Goal: Information Seeking & Learning: Learn about a topic

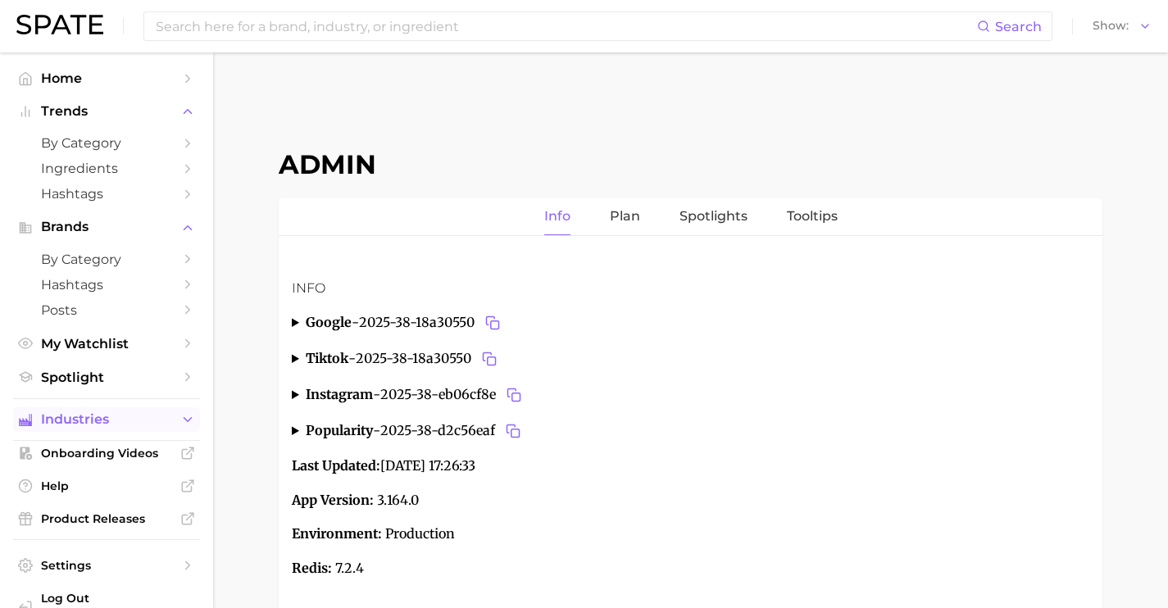
click at [180, 418] on icon "Sidebar" at bounding box center [187, 419] width 15 height 15
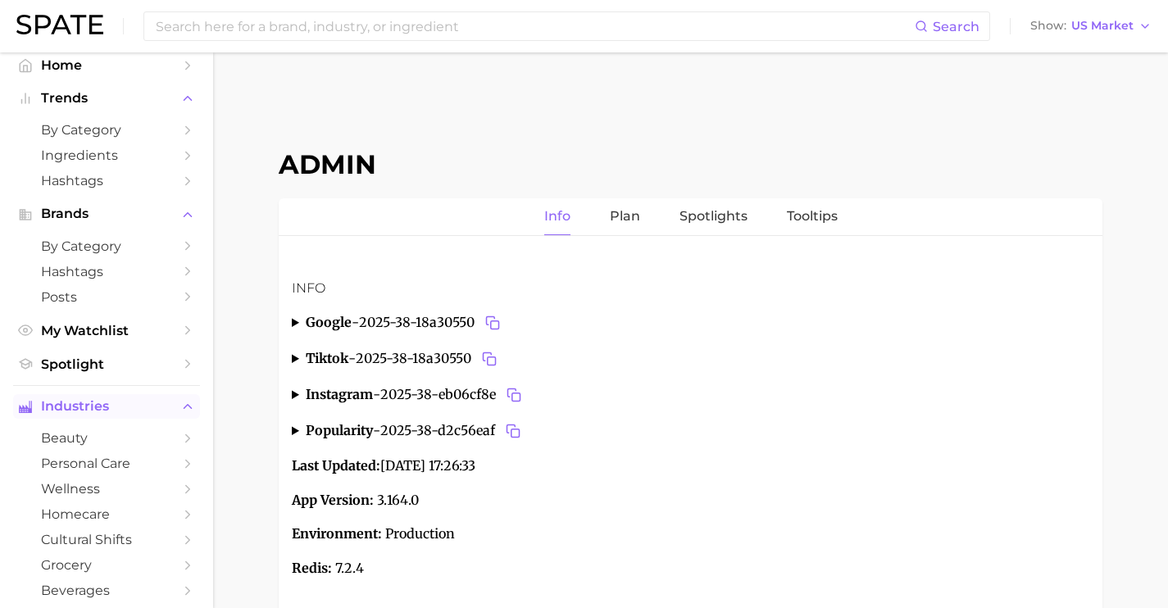
scroll to position [34, 0]
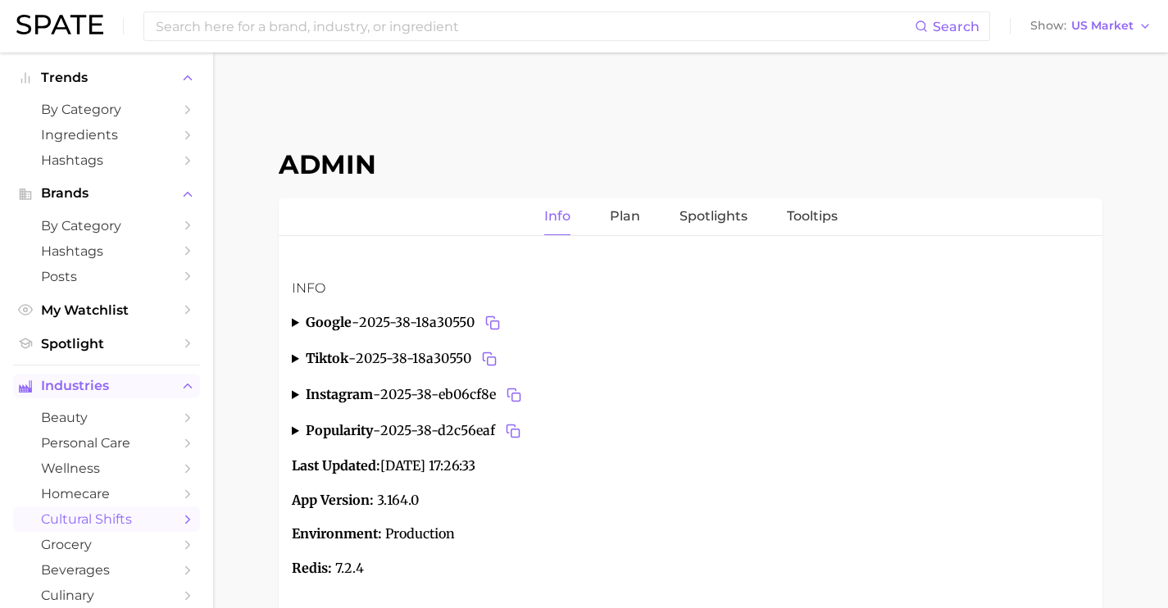
click at [142, 515] on link "cultural shifts" at bounding box center [106, 519] width 187 height 25
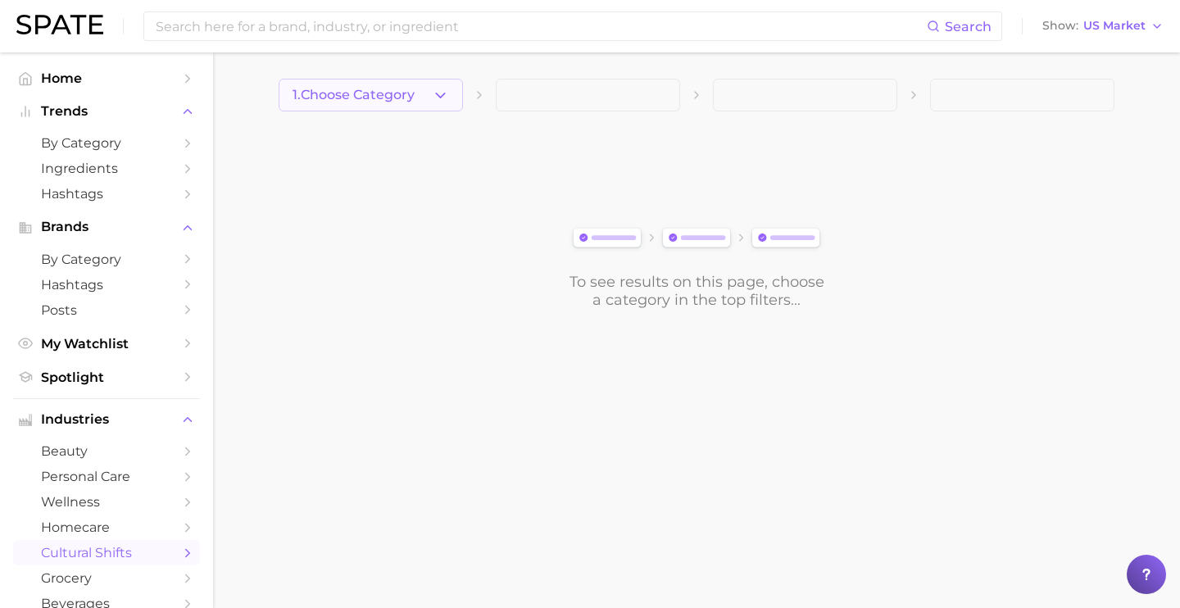
click at [444, 93] on polyline "button" at bounding box center [440, 95] width 9 height 4
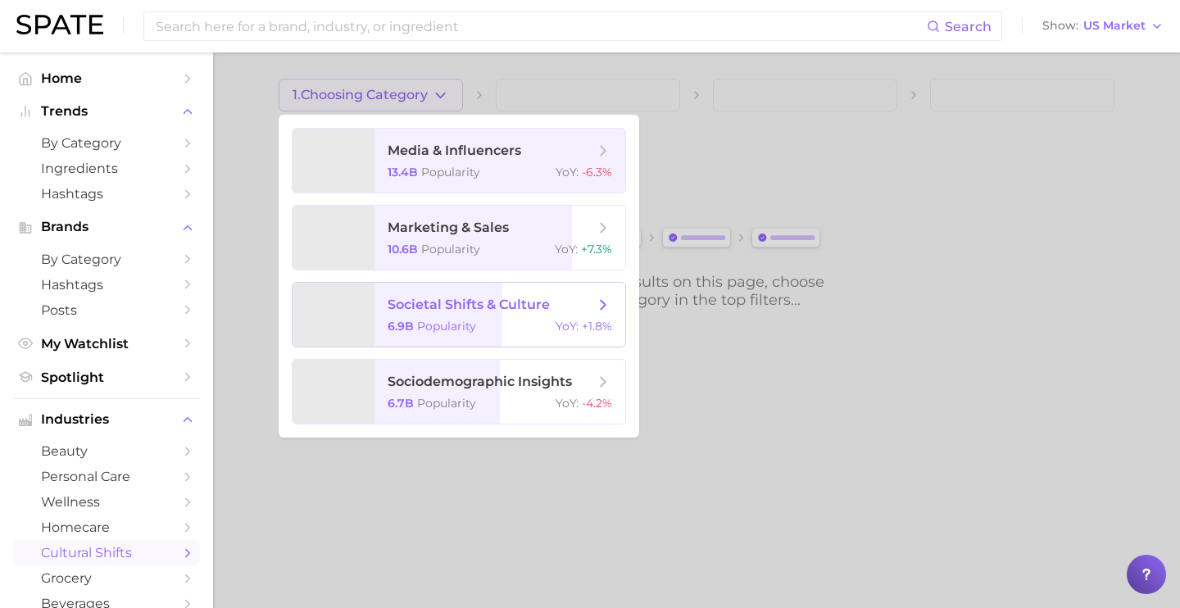
click at [498, 309] on span "societal shifts & culture" at bounding box center [469, 305] width 162 height 16
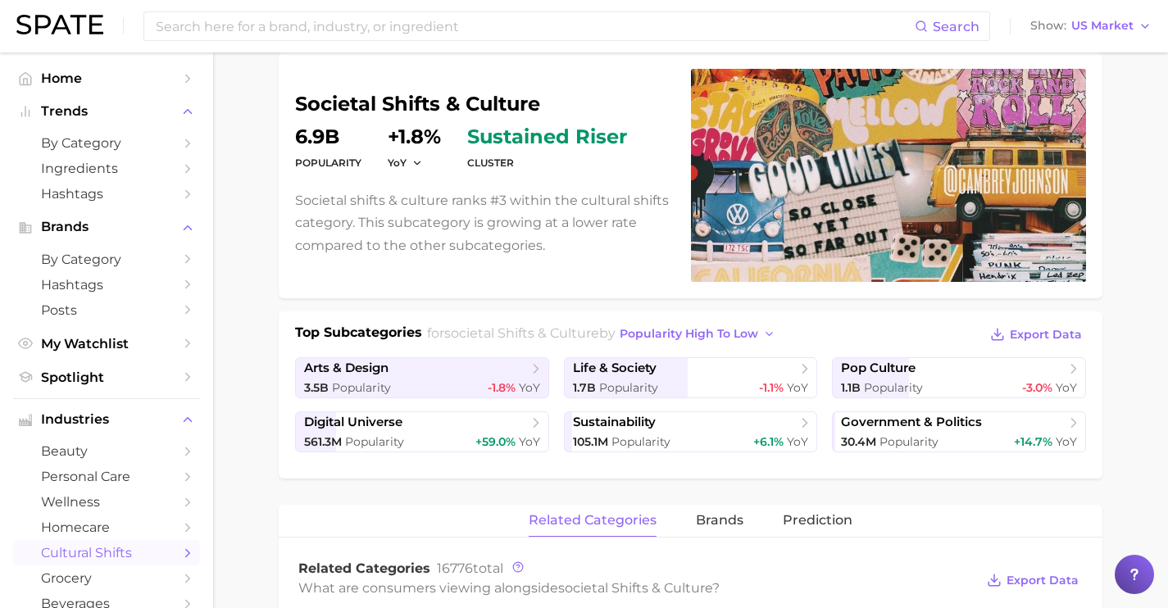
scroll to position [128, 0]
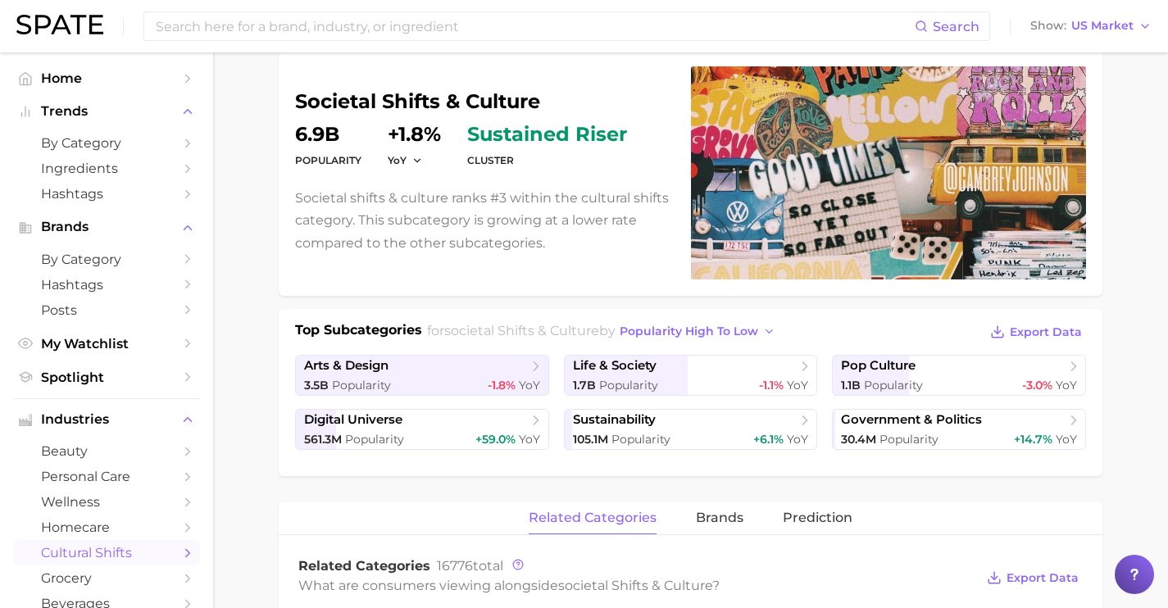
click at [747, 371] on span "life & society" at bounding box center [685, 366] width 224 height 16
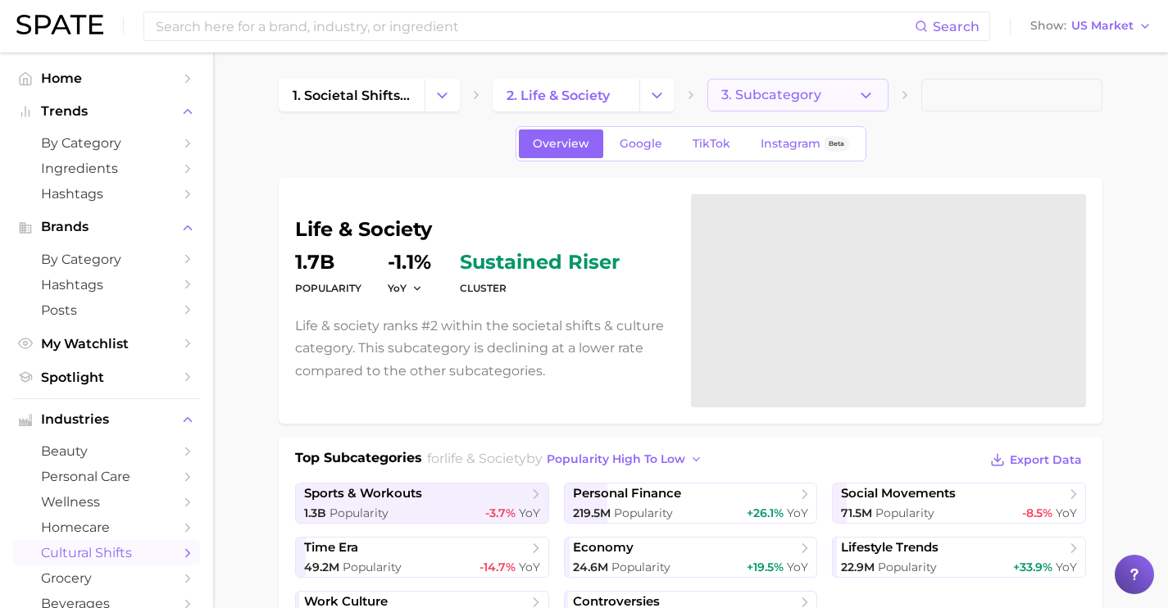
click at [814, 106] on button "3. Subcategory" at bounding box center [797, 95] width 181 height 33
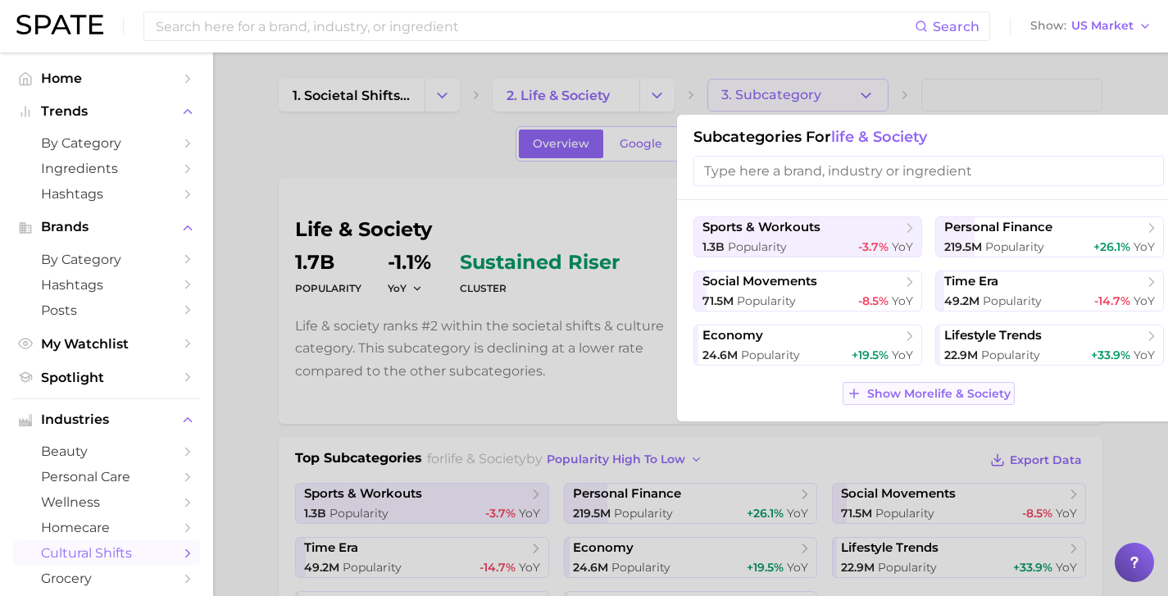
click at [850, 393] on line at bounding box center [854, 393] width 9 height 0
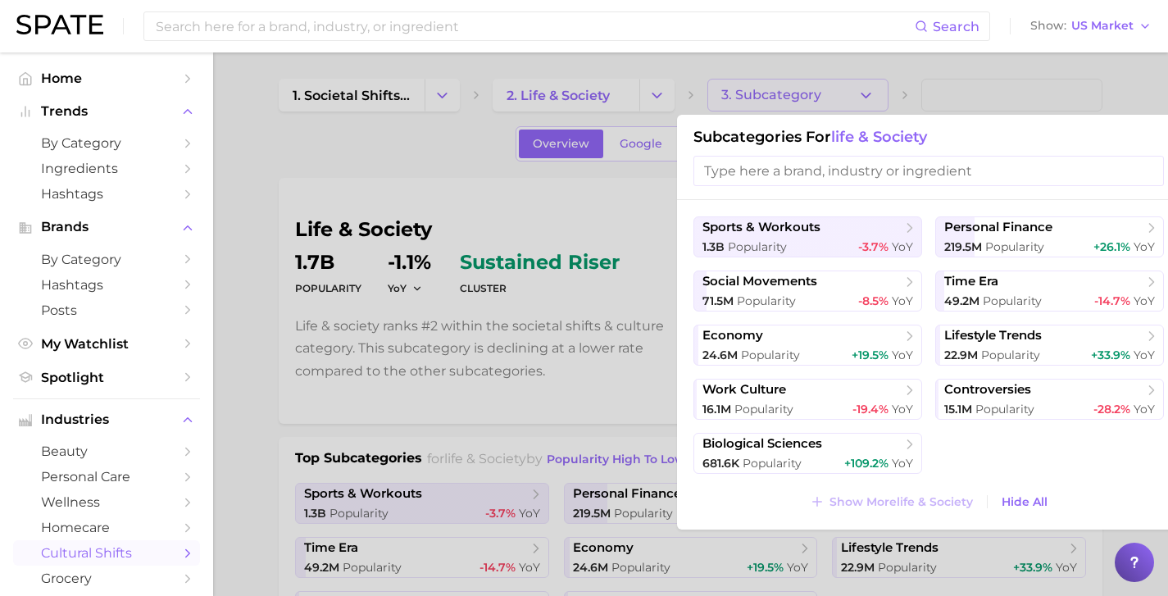
click at [676, 92] on div at bounding box center [584, 298] width 1168 height 596
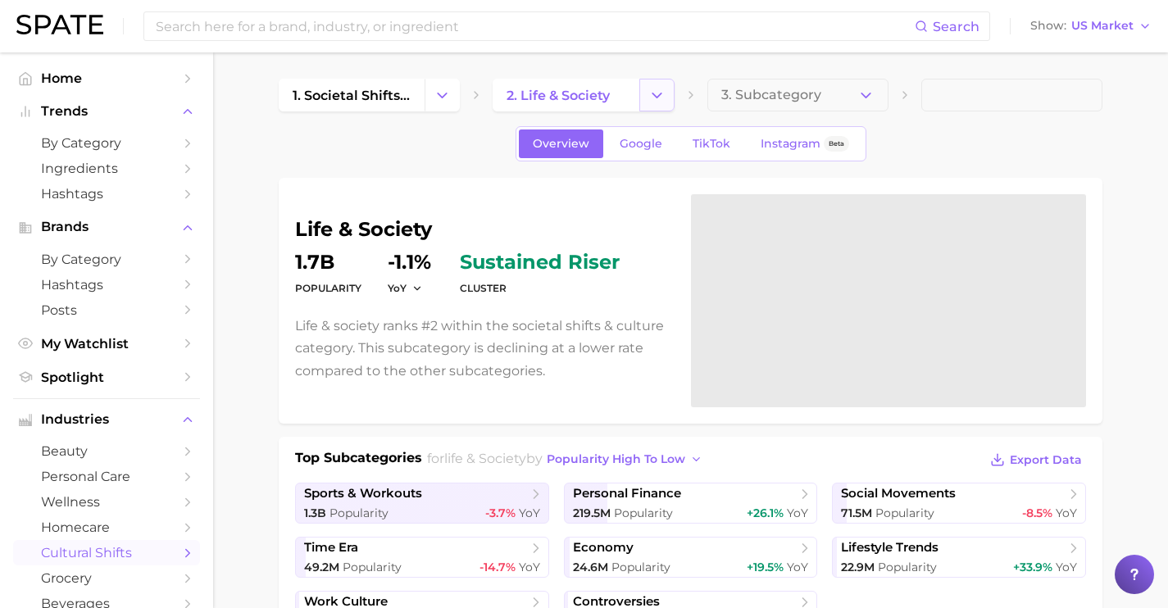
click at [651, 94] on icon "Change Category" at bounding box center [656, 95] width 17 height 17
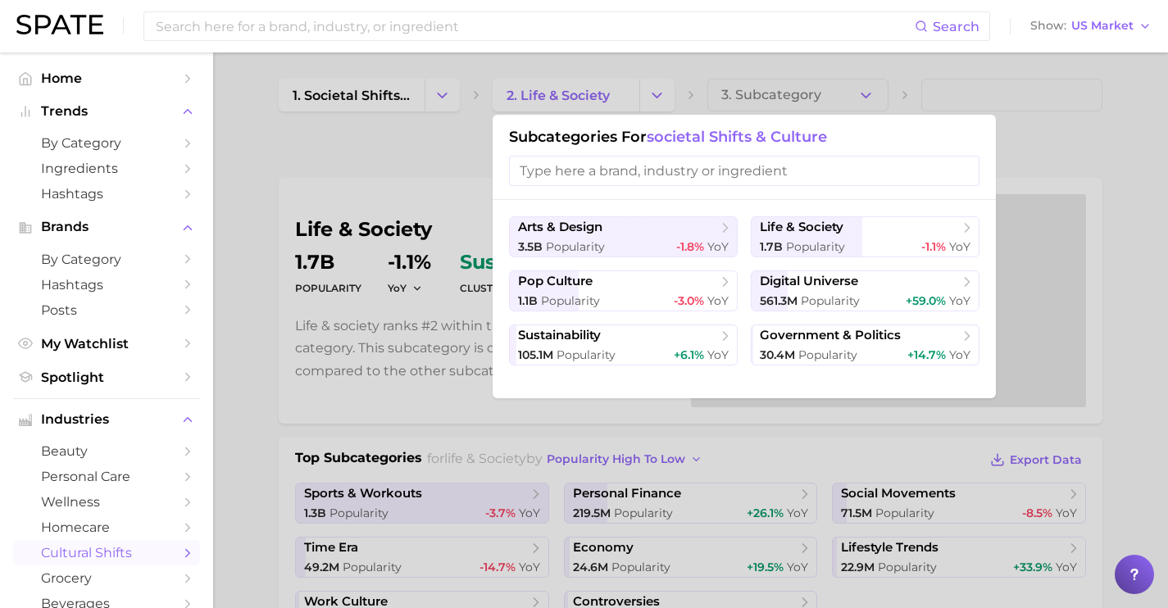
click at [511, 99] on div at bounding box center [584, 304] width 1168 height 608
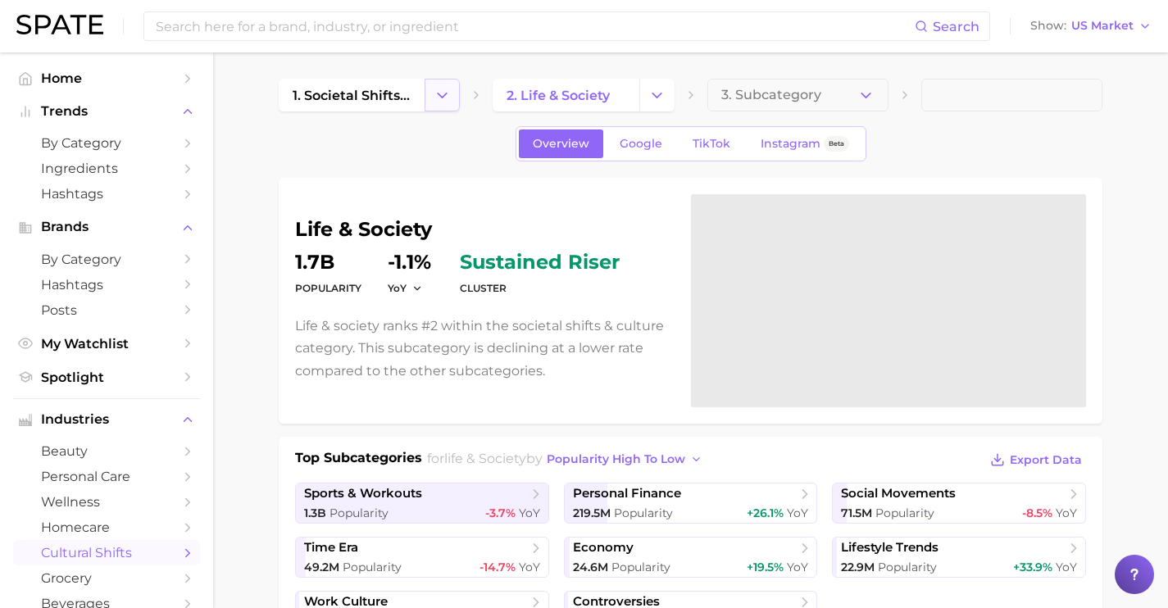
click at [446, 101] on icon "Change Category" at bounding box center [442, 95] width 17 height 17
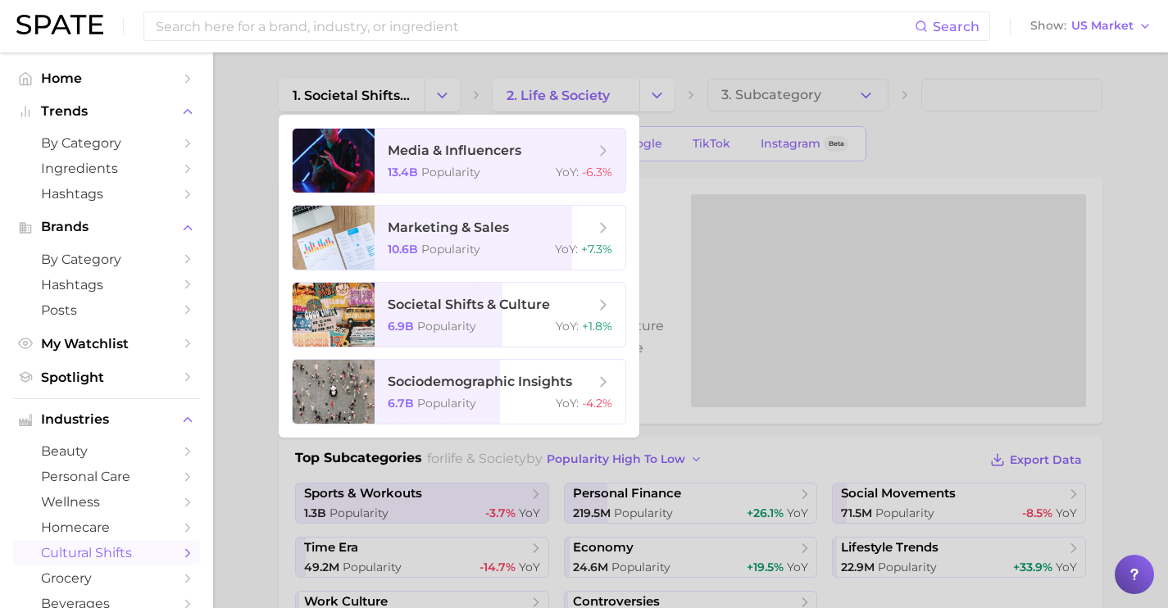
click at [627, 96] on div at bounding box center [584, 304] width 1168 height 608
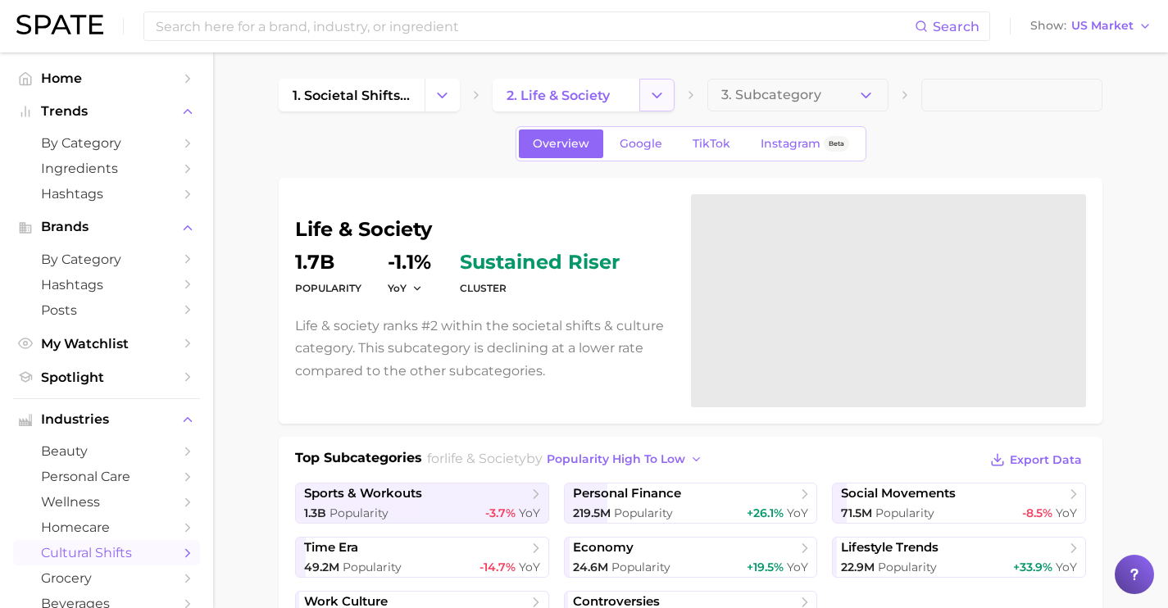
click at [652, 94] on icon "Change Category" at bounding box center [656, 95] width 17 height 17
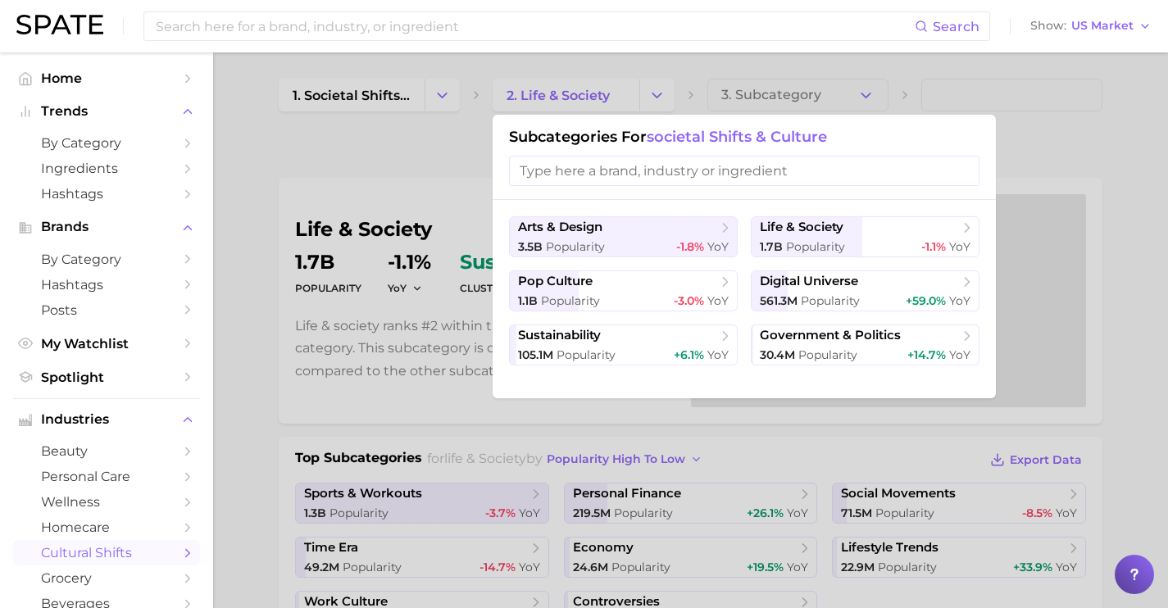
click at [365, 118] on div at bounding box center [584, 304] width 1168 height 608
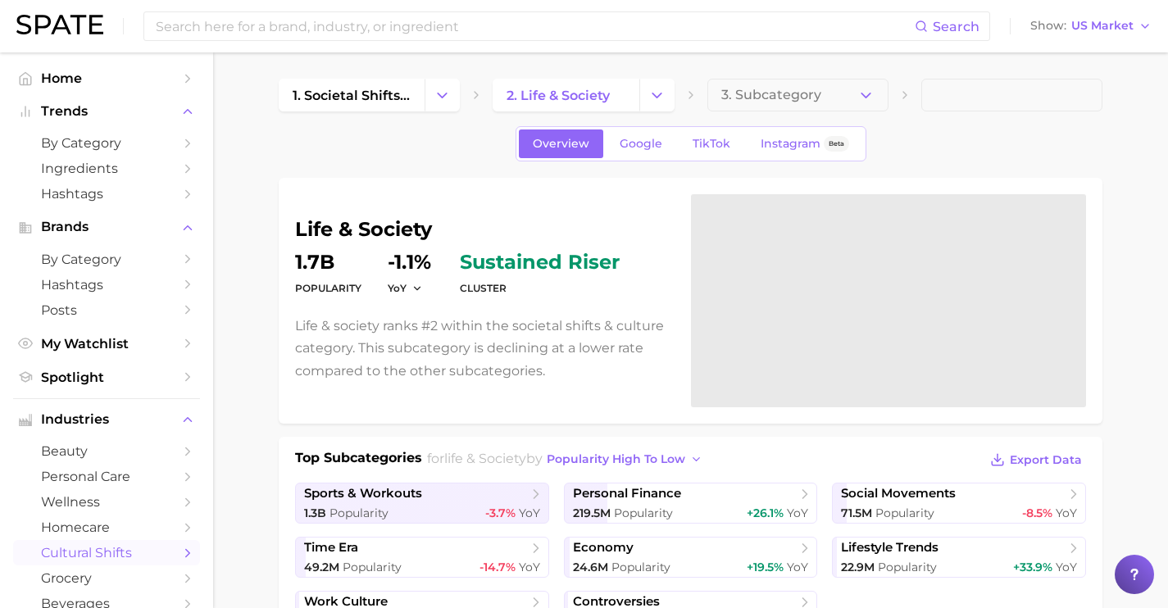
click at [462, 85] on div "1. societal shifts & culture 2. life & society 3. Subcategory" at bounding box center [691, 95] width 824 height 33
click at [453, 92] on button "Change Category" at bounding box center [442, 95] width 35 height 33
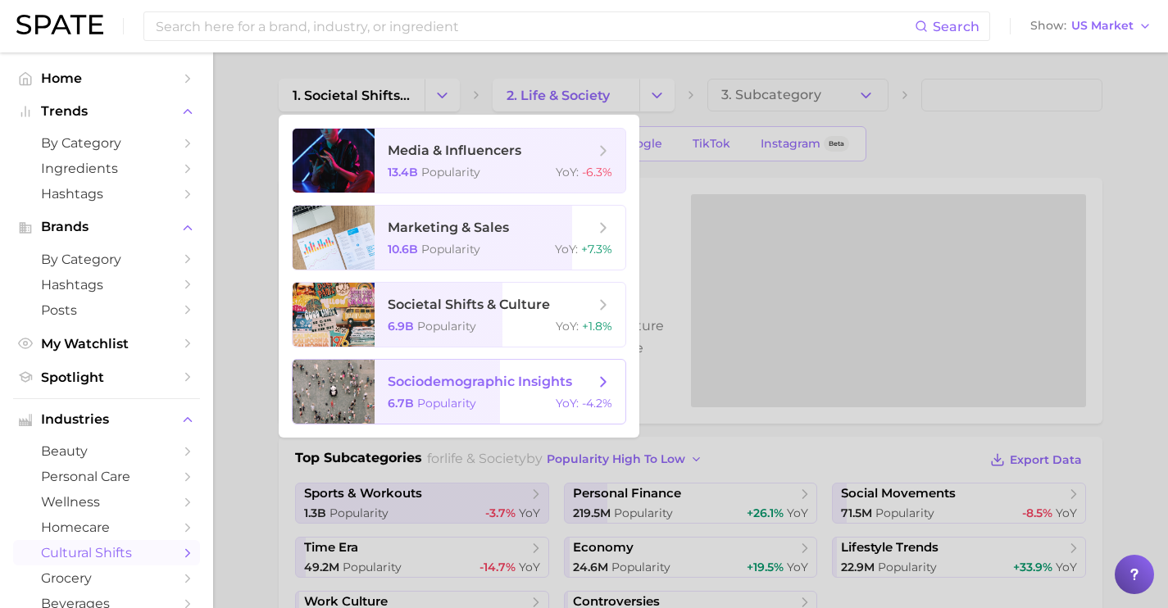
click at [578, 376] on span "sociodemographic insights" at bounding box center [491, 382] width 207 height 18
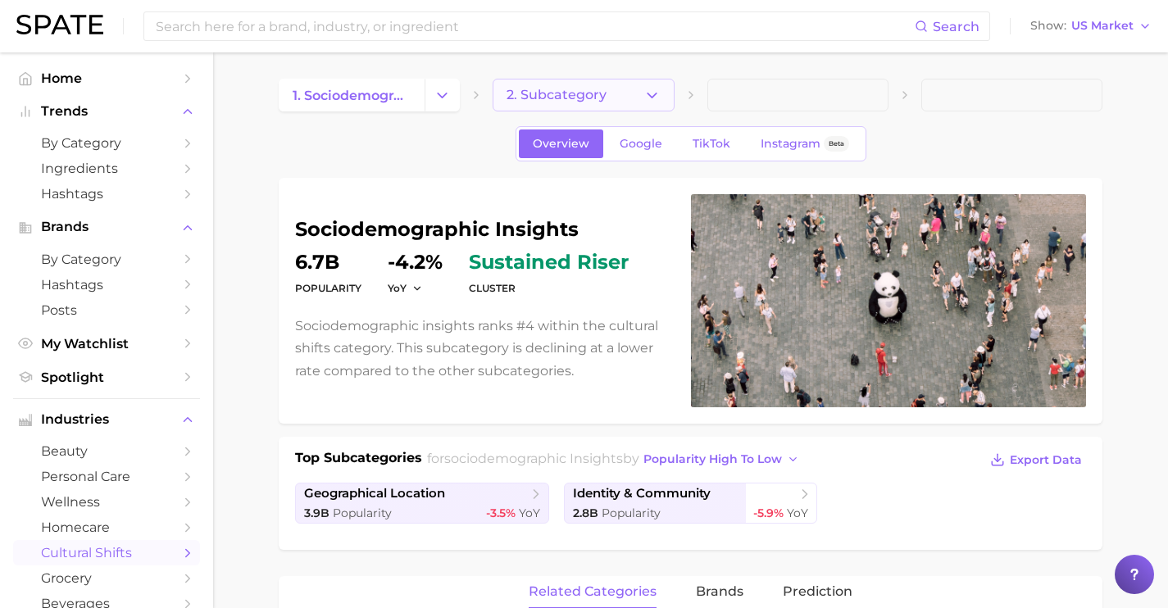
click at [654, 94] on polyline "button" at bounding box center [652, 95] width 9 height 4
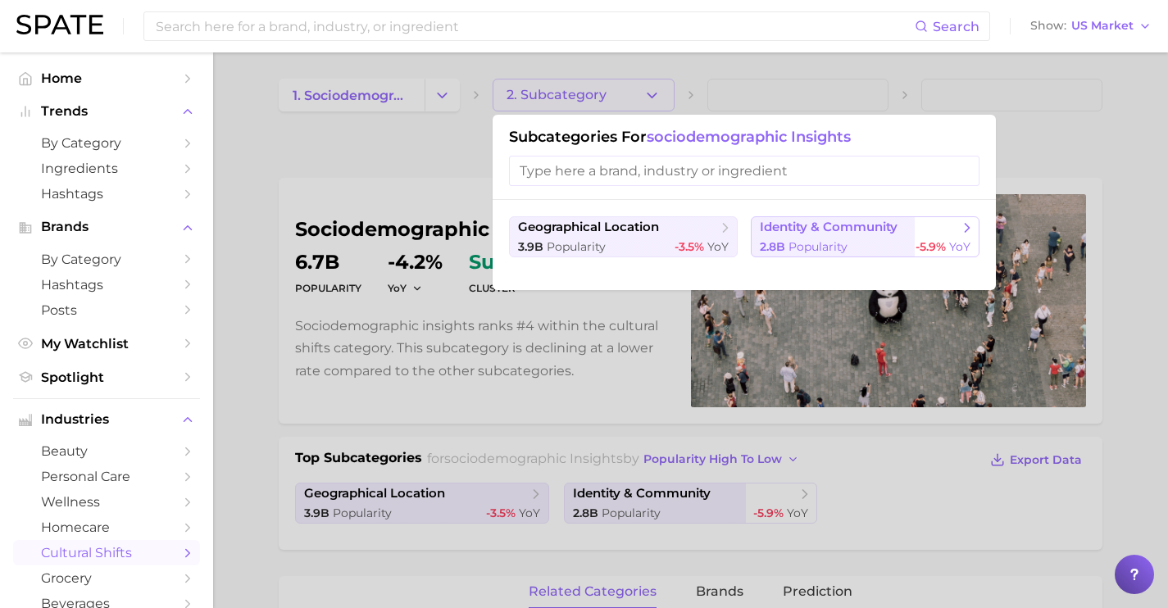
click at [863, 240] on div "2.8b Popularity -5.9% YoY" at bounding box center [865, 247] width 211 height 16
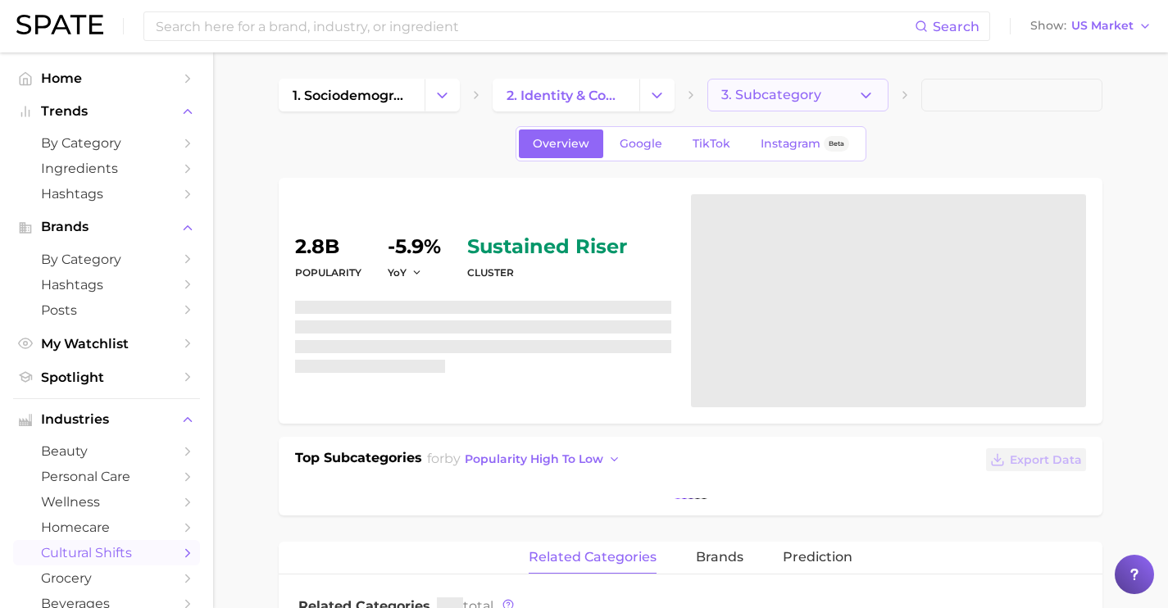
click at [845, 92] on button "3. Subcategory" at bounding box center [797, 95] width 181 height 33
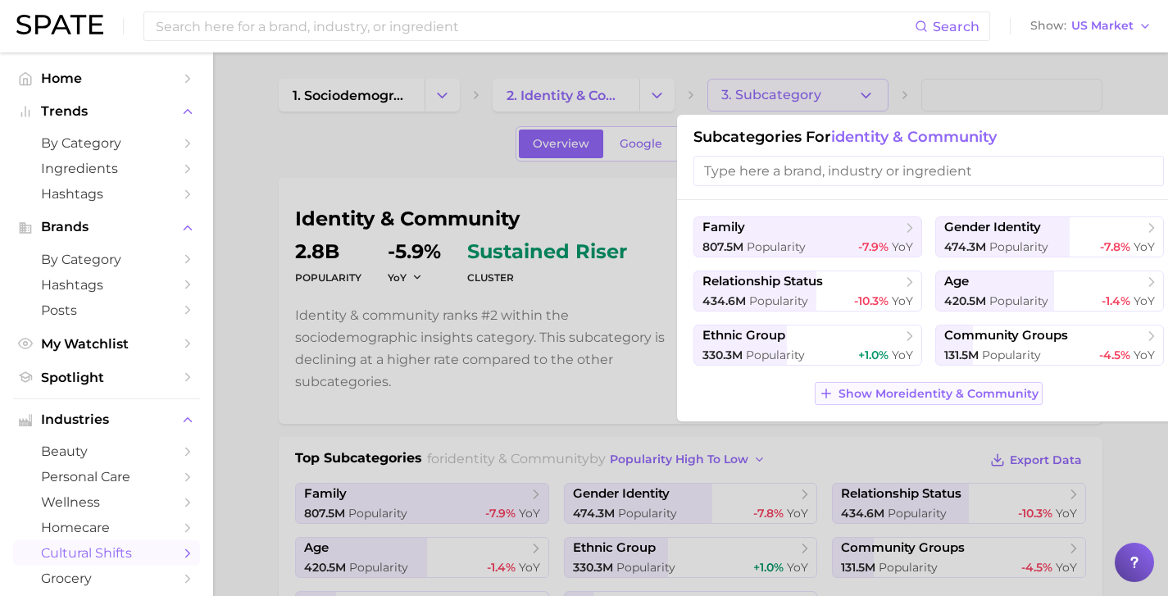
click at [983, 388] on span "Show More identity & community" at bounding box center [939, 394] width 200 height 14
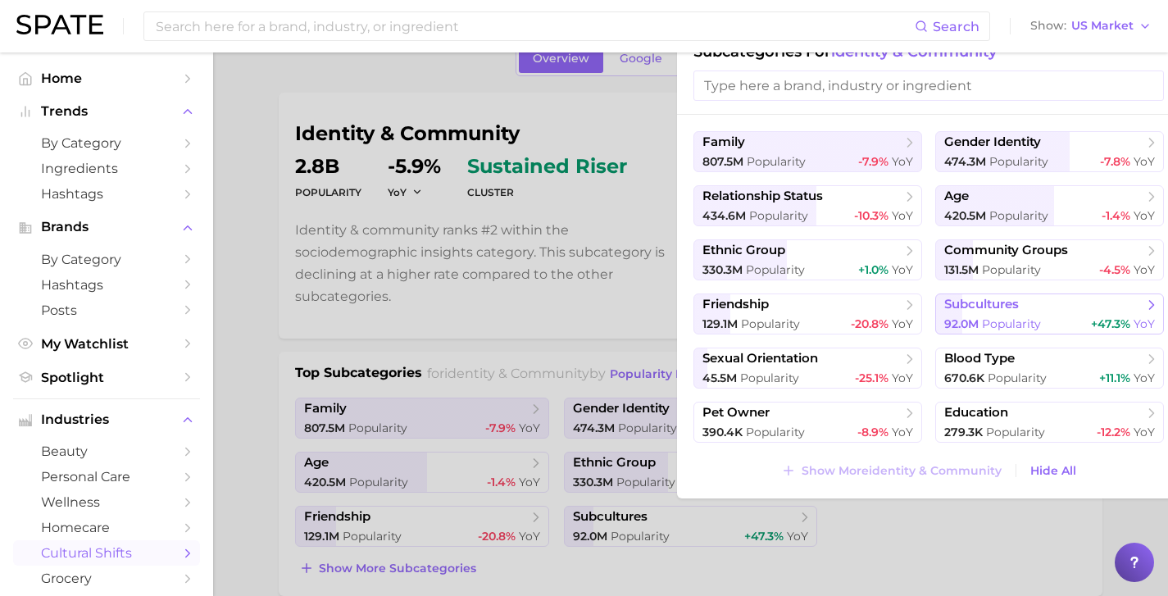
scroll to position [91, 0]
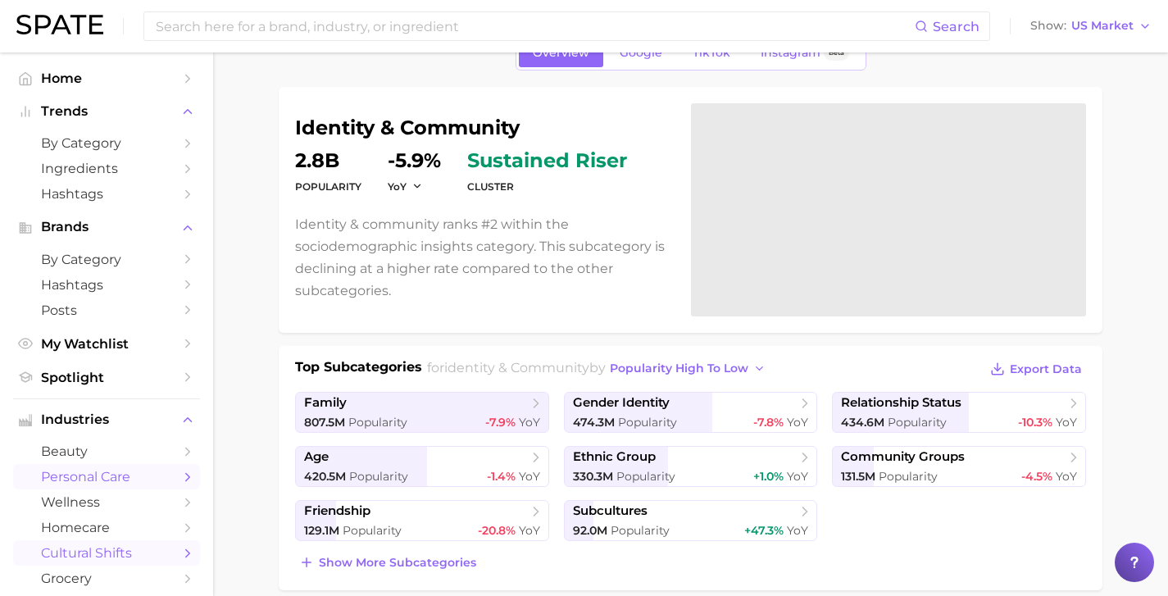
click at [98, 481] on span "personal care" at bounding box center [106, 477] width 131 height 16
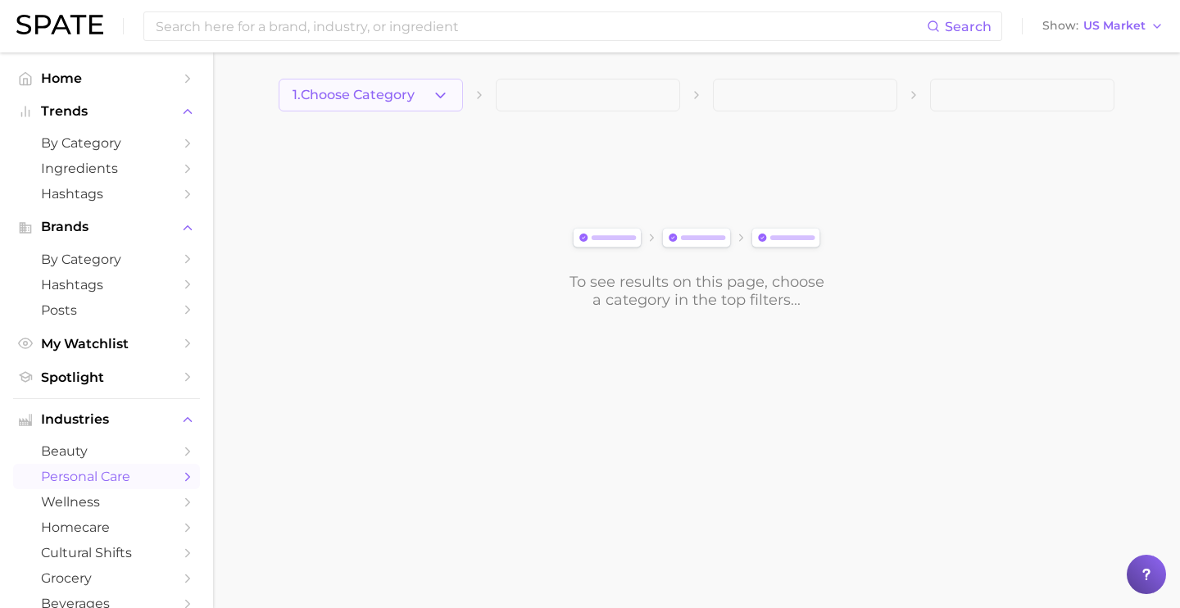
click at [417, 86] on button "1. Choose Category" at bounding box center [371, 95] width 184 height 33
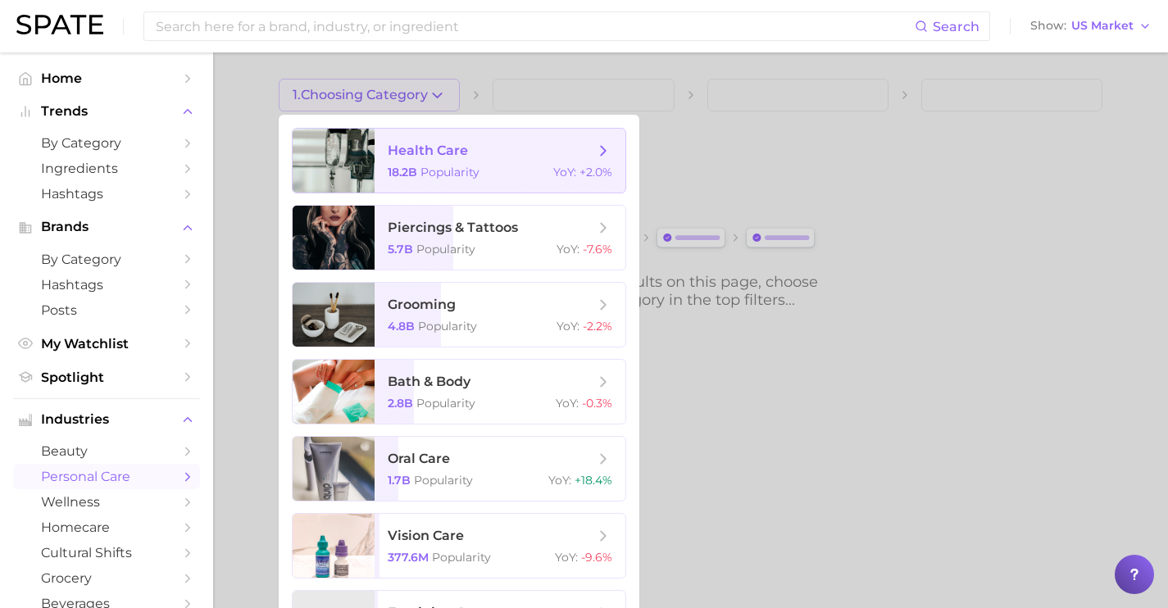
click at [478, 176] on span "Popularity" at bounding box center [450, 172] width 59 height 15
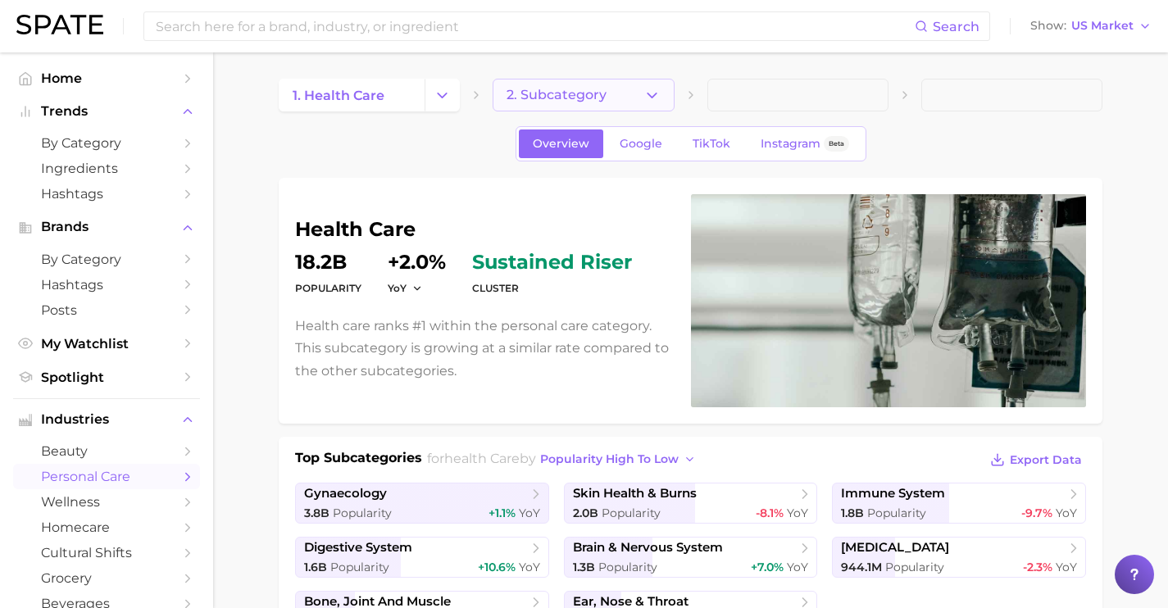
click at [654, 97] on icon "button" at bounding box center [652, 95] width 17 height 17
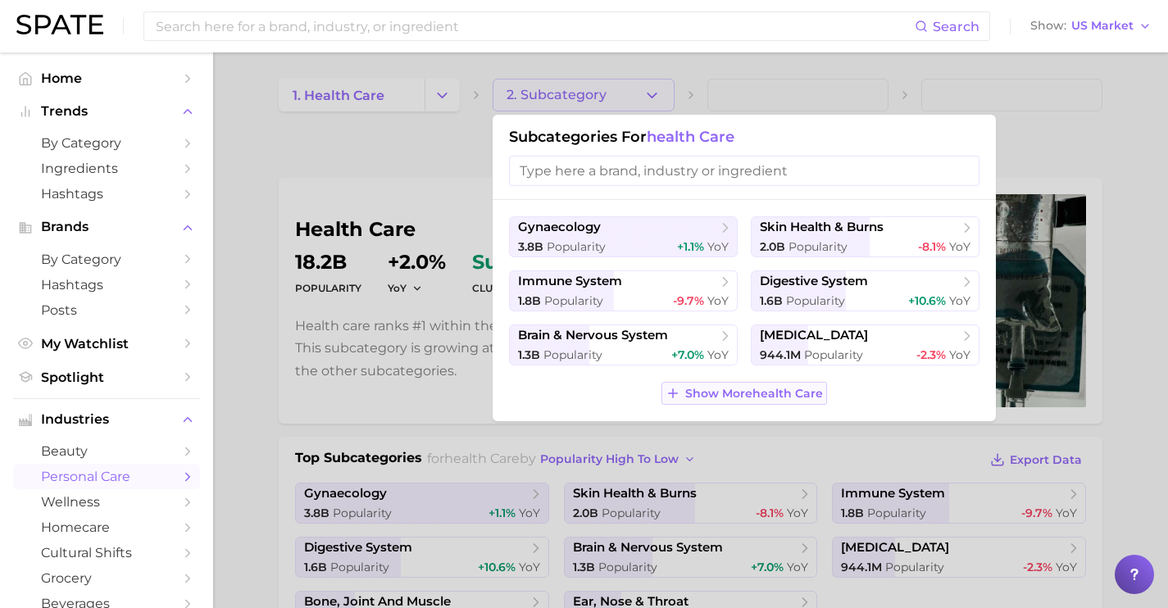
click at [761, 387] on button "Show More health care" at bounding box center [745, 393] width 166 height 23
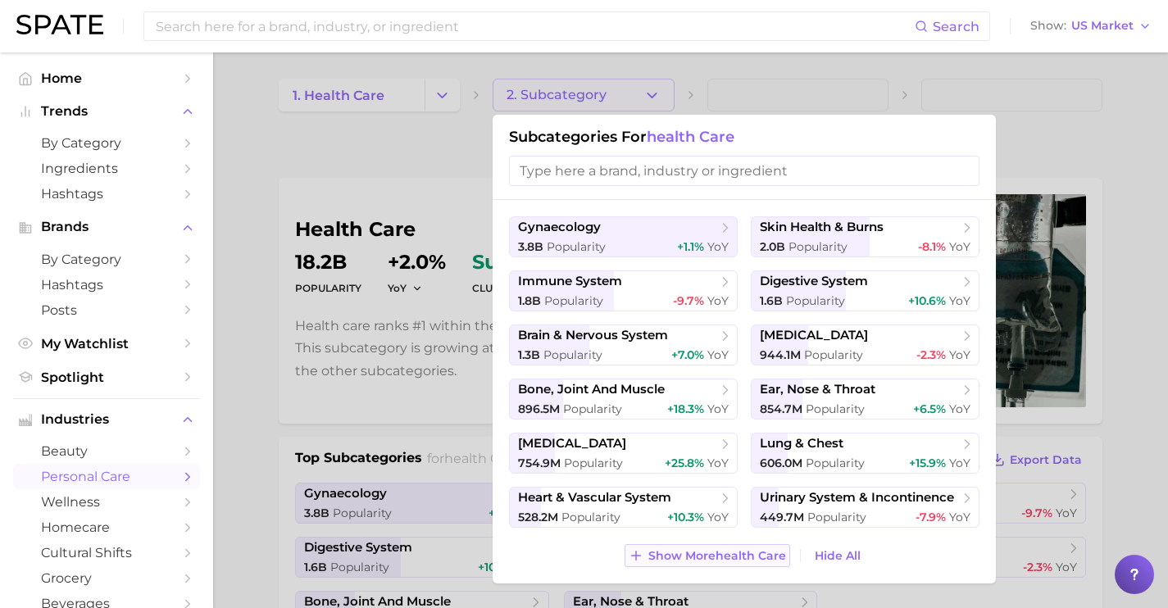
click at [713, 557] on span "Show More health care" at bounding box center [717, 556] width 138 height 14
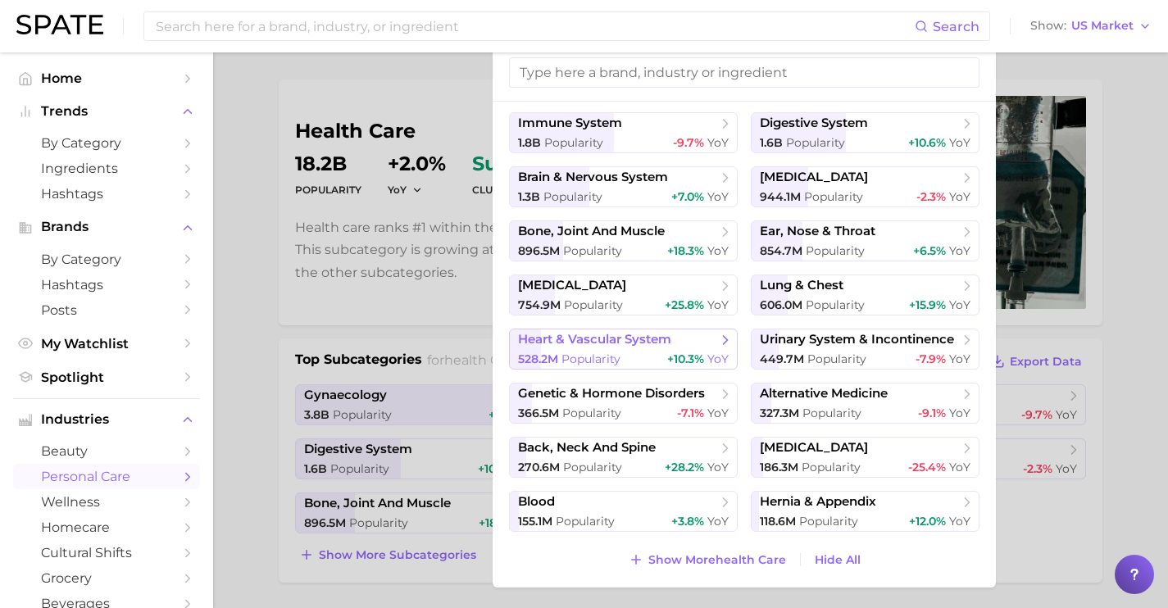
scroll to position [102, 0]
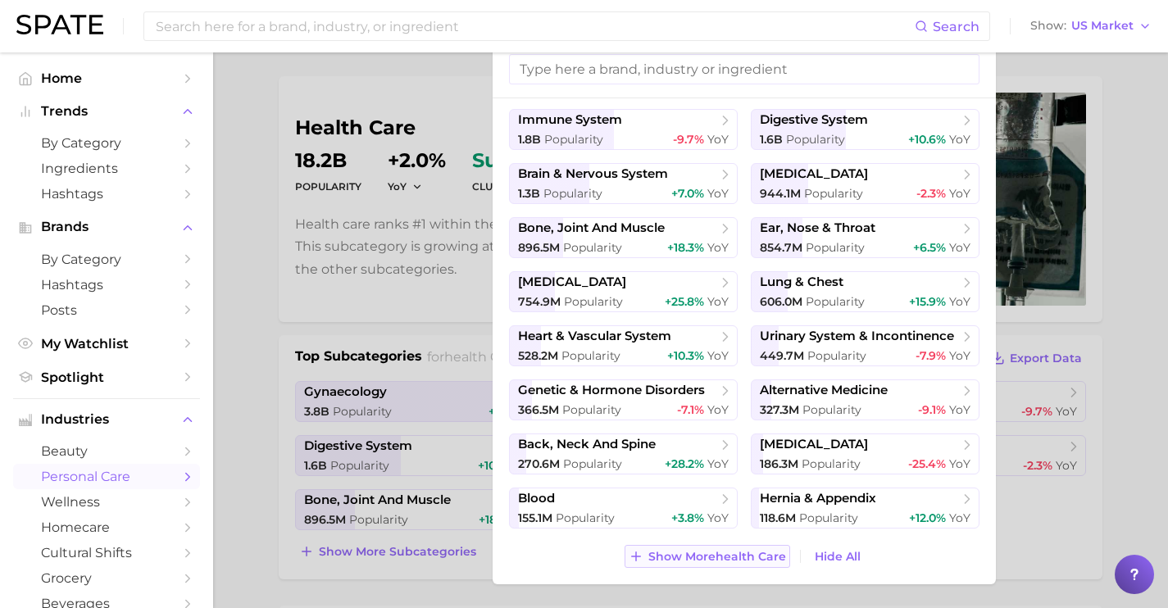
click at [717, 557] on span "Show More health care" at bounding box center [717, 557] width 138 height 14
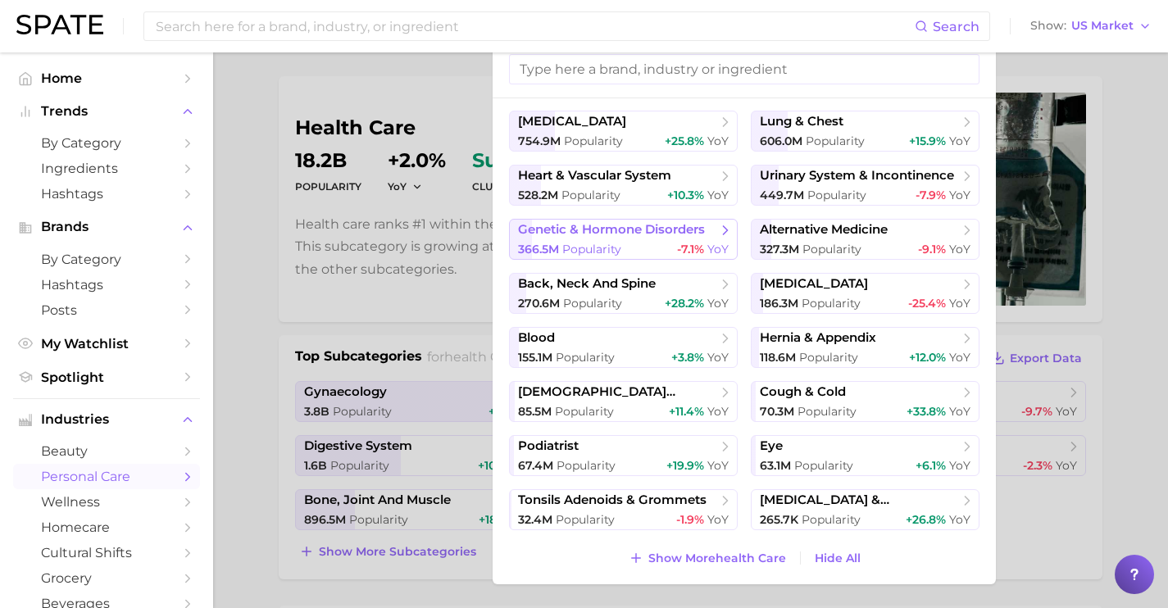
scroll to position [222, 0]
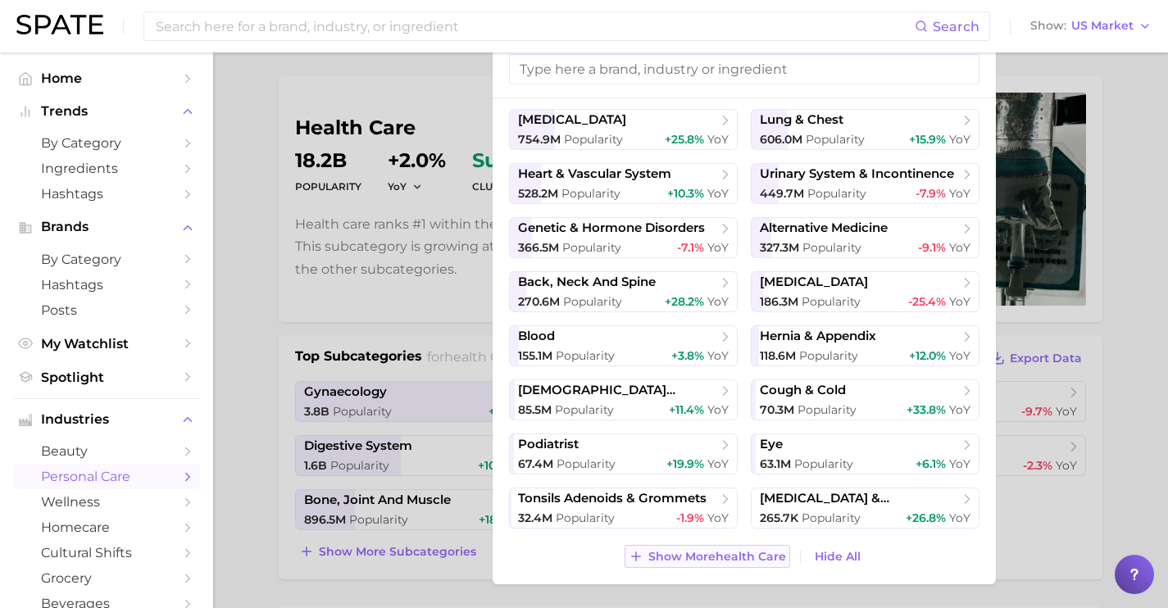
click at [736, 562] on span "Show More health care" at bounding box center [717, 557] width 138 height 14
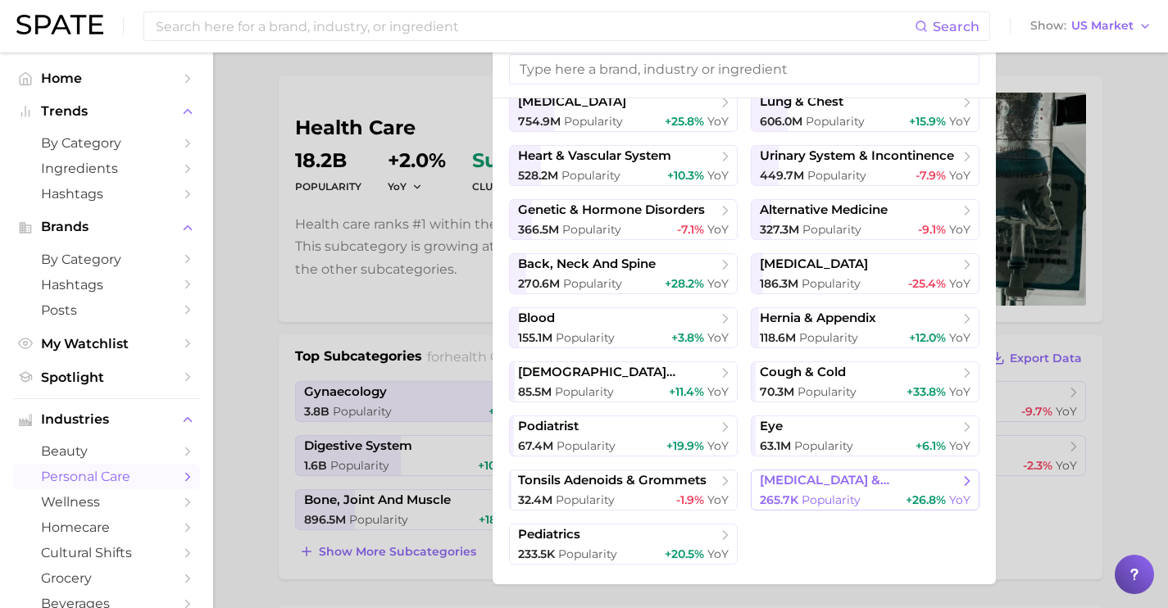
scroll to position [243, 0]
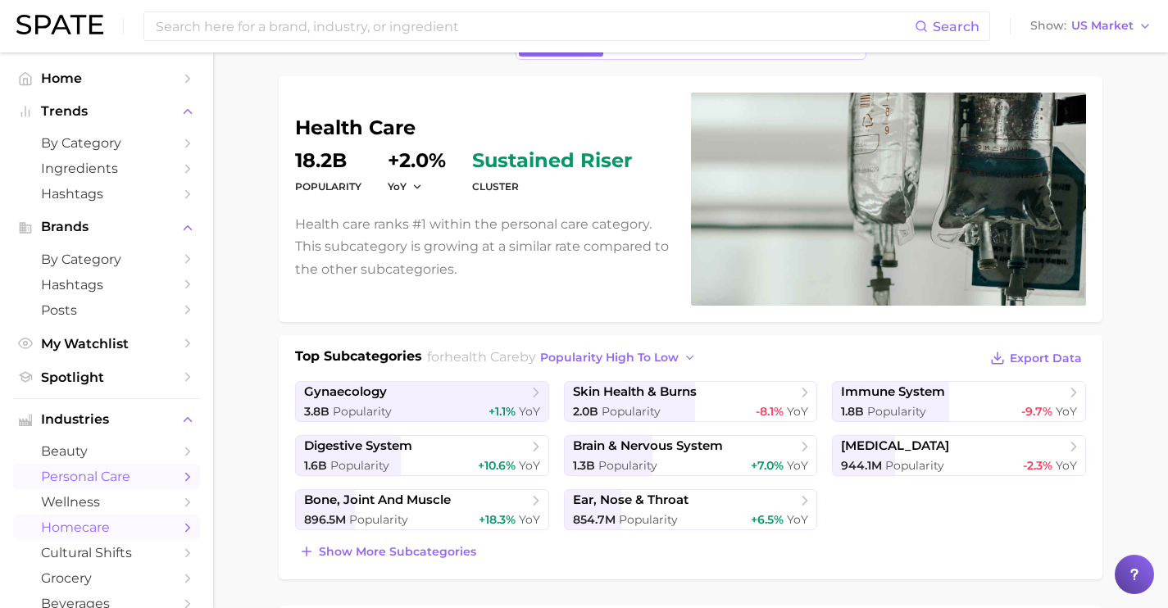
click at [134, 528] on span "homecare" at bounding box center [106, 528] width 131 height 16
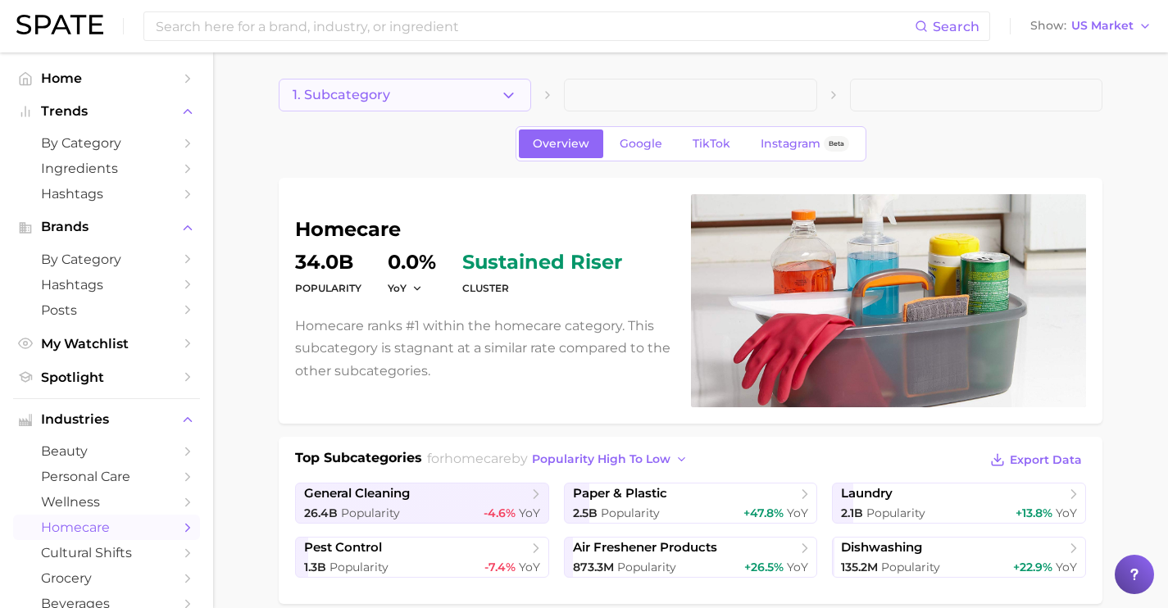
click at [476, 103] on button "1. Subcategory" at bounding box center [405, 95] width 252 height 33
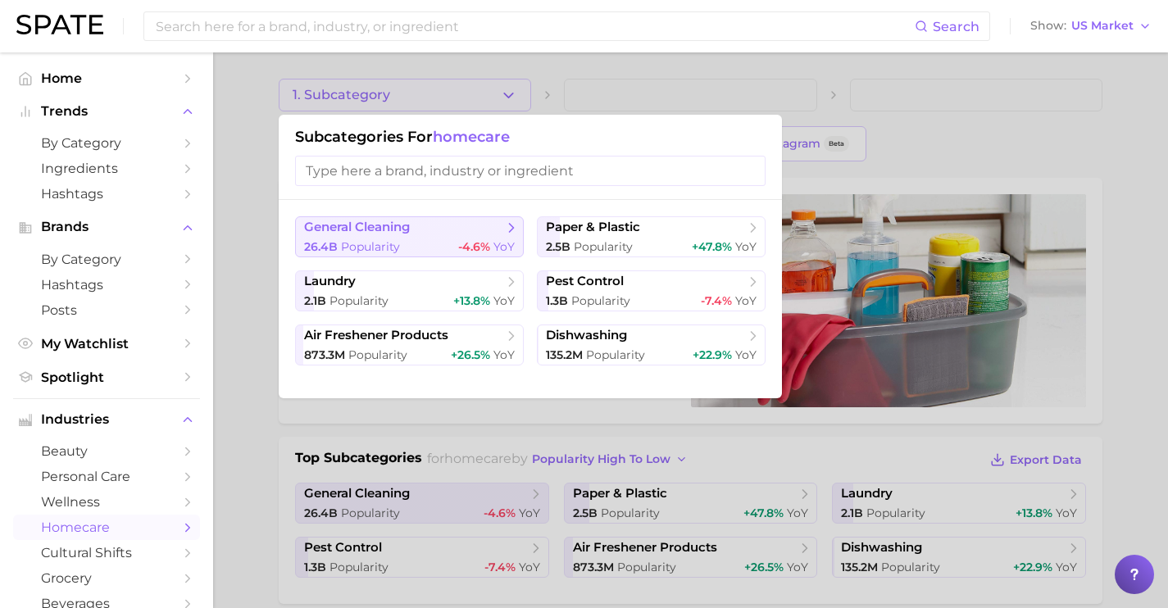
click at [483, 224] on span "general cleaning" at bounding box center [403, 228] width 199 height 16
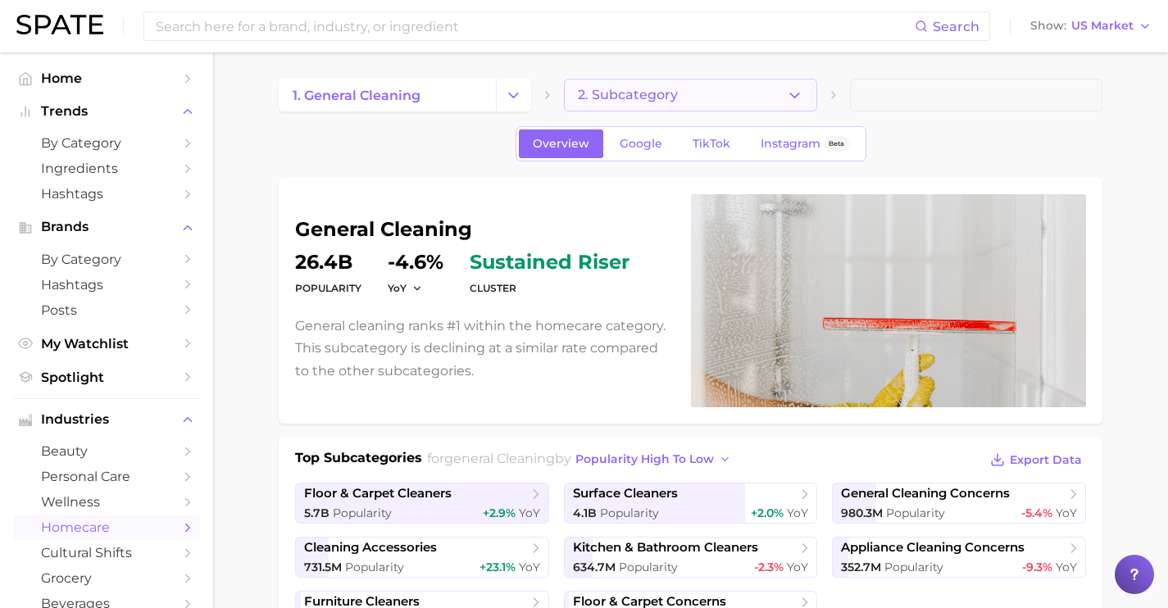
click at [654, 98] on span "2. Subcategory" at bounding box center [628, 95] width 100 height 15
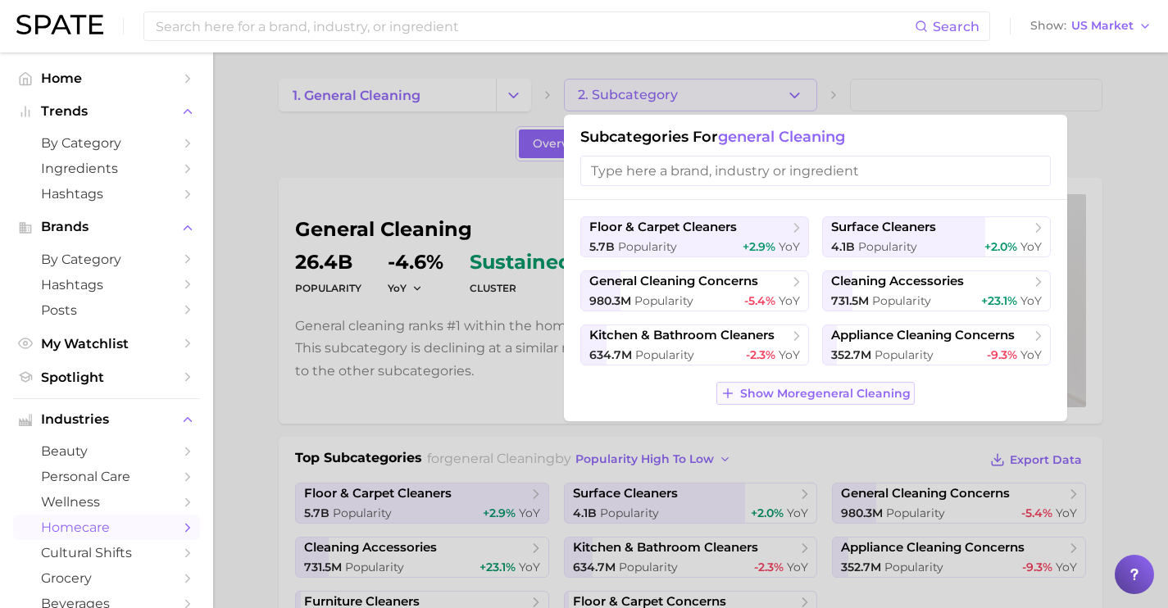
click at [752, 396] on span "Show More general cleaning" at bounding box center [825, 394] width 171 height 14
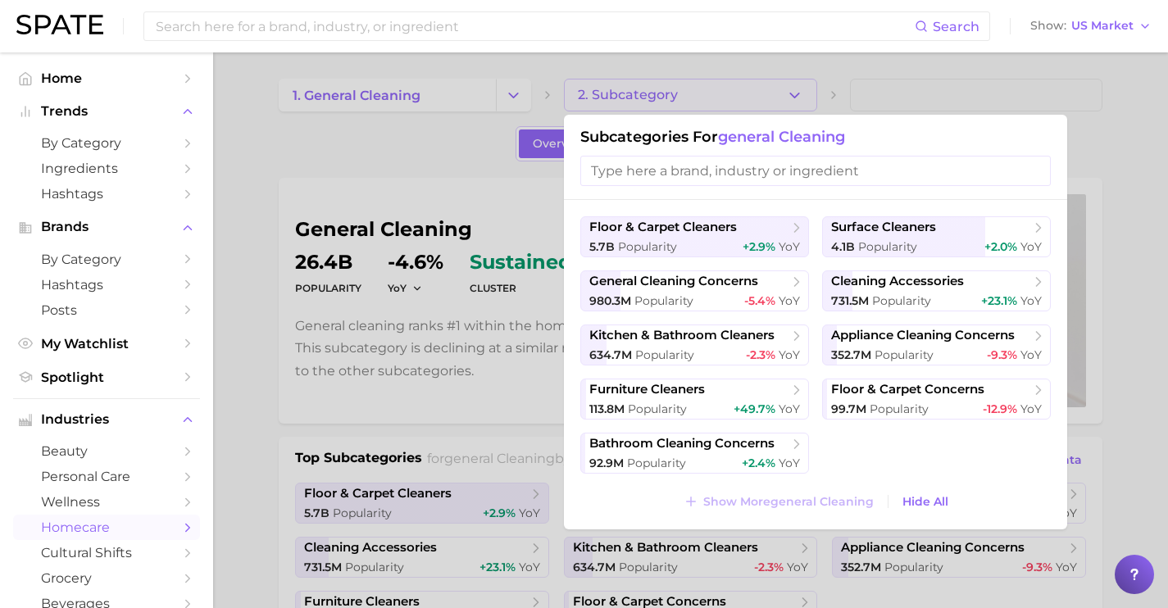
click at [489, 123] on div at bounding box center [584, 304] width 1168 height 608
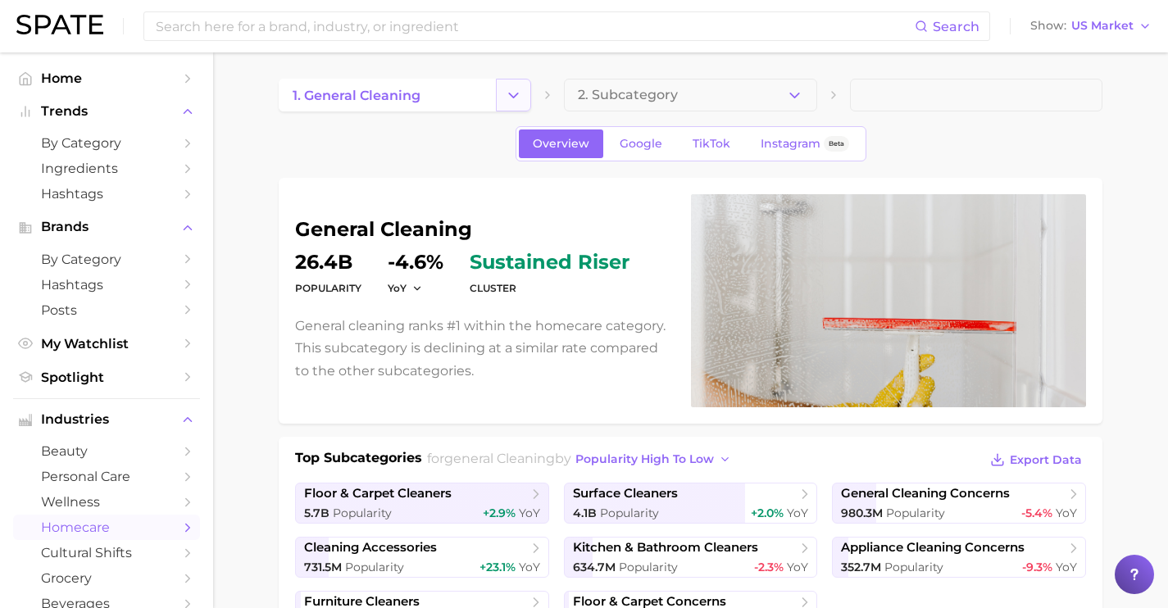
click at [512, 98] on icon "Change Category" at bounding box center [513, 95] width 17 height 17
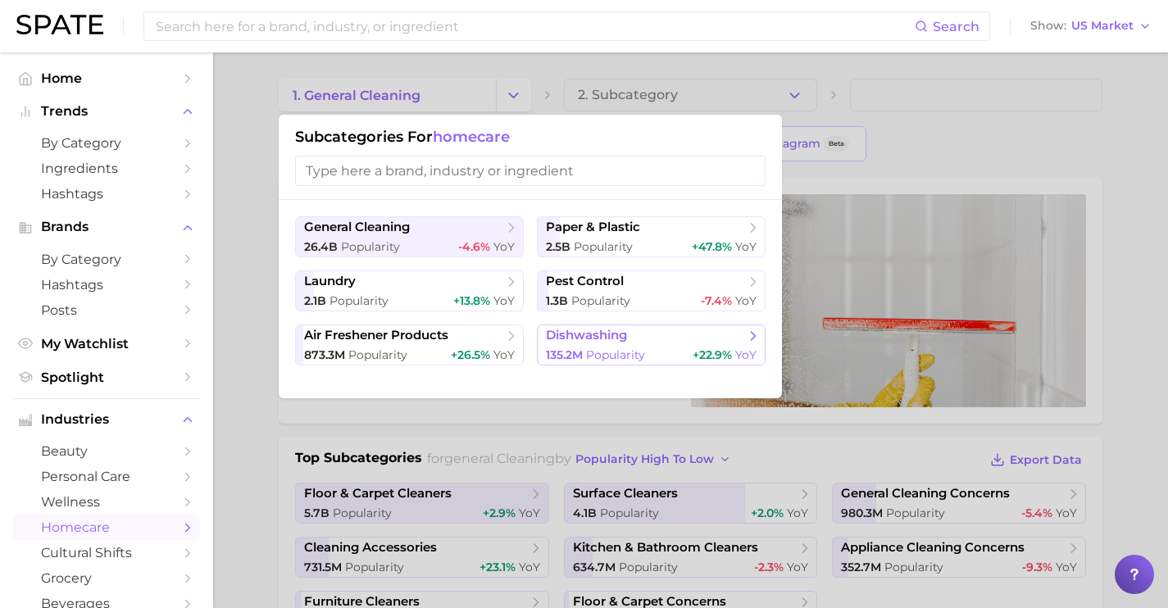
click at [621, 359] on span "Popularity" at bounding box center [615, 355] width 59 height 15
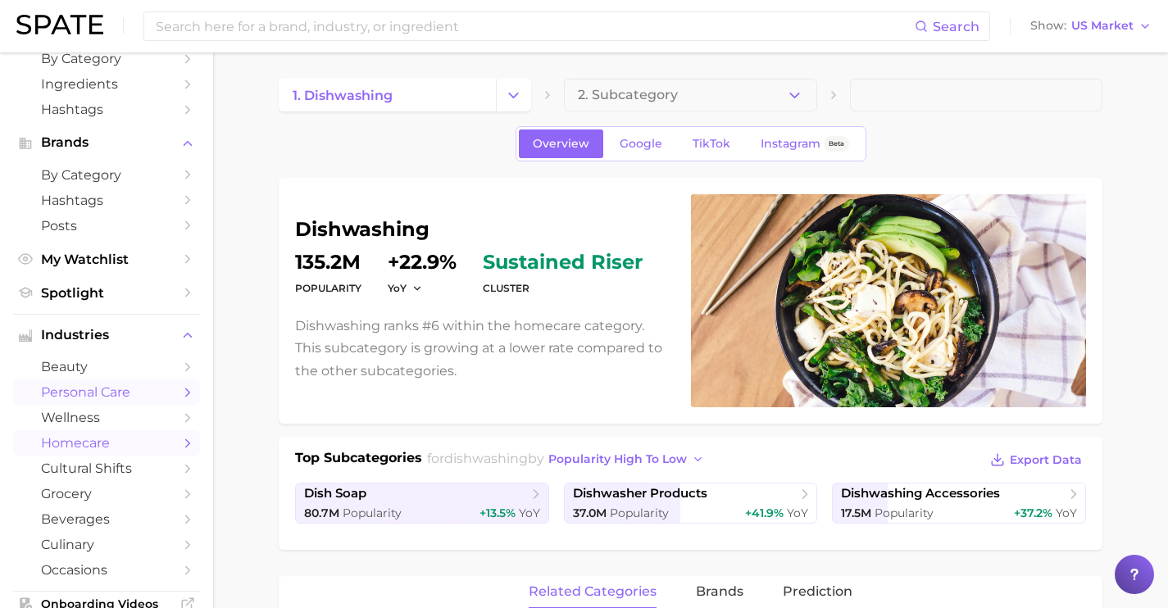
scroll to position [99, 0]
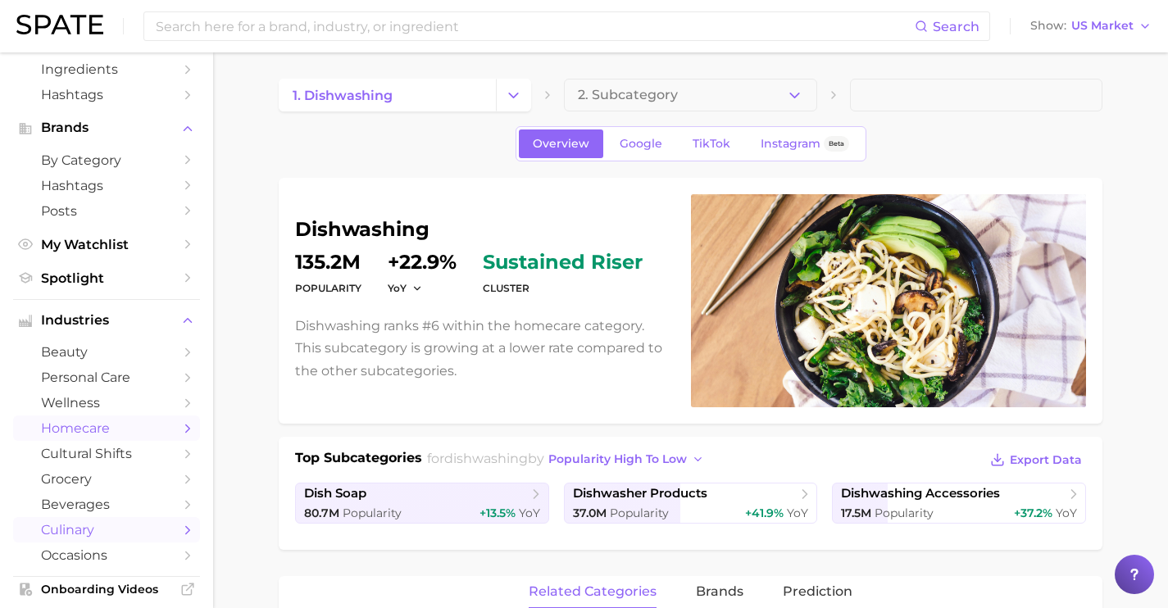
click at [160, 526] on link "culinary" at bounding box center [106, 529] width 187 height 25
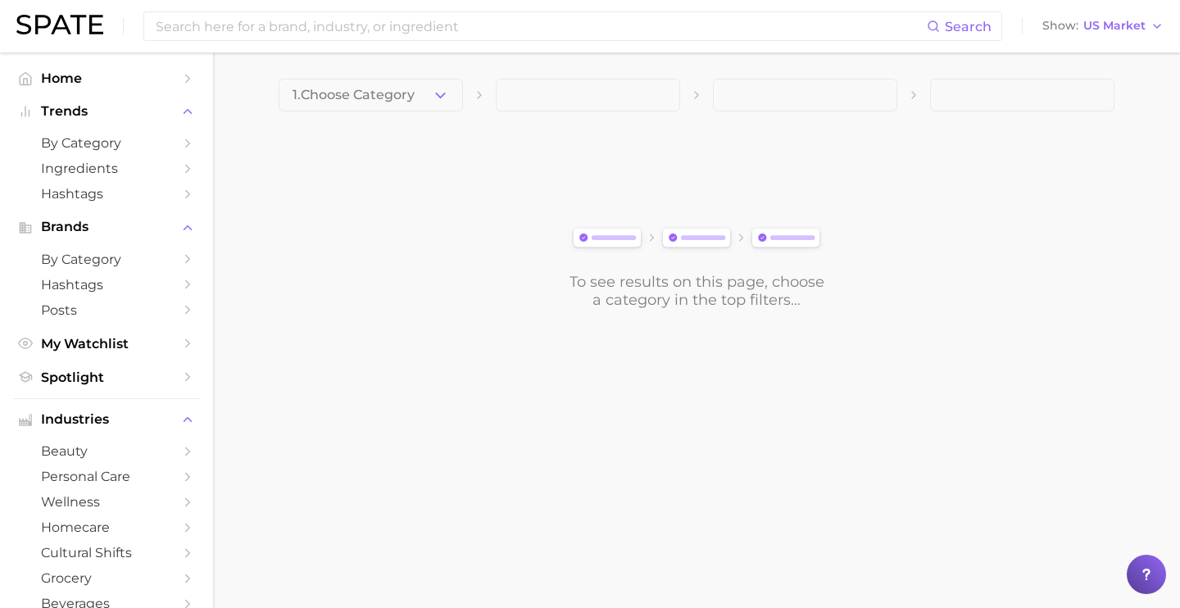
click at [437, 96] on icon "button" at bounding box center [440, 95] width 17 height 17
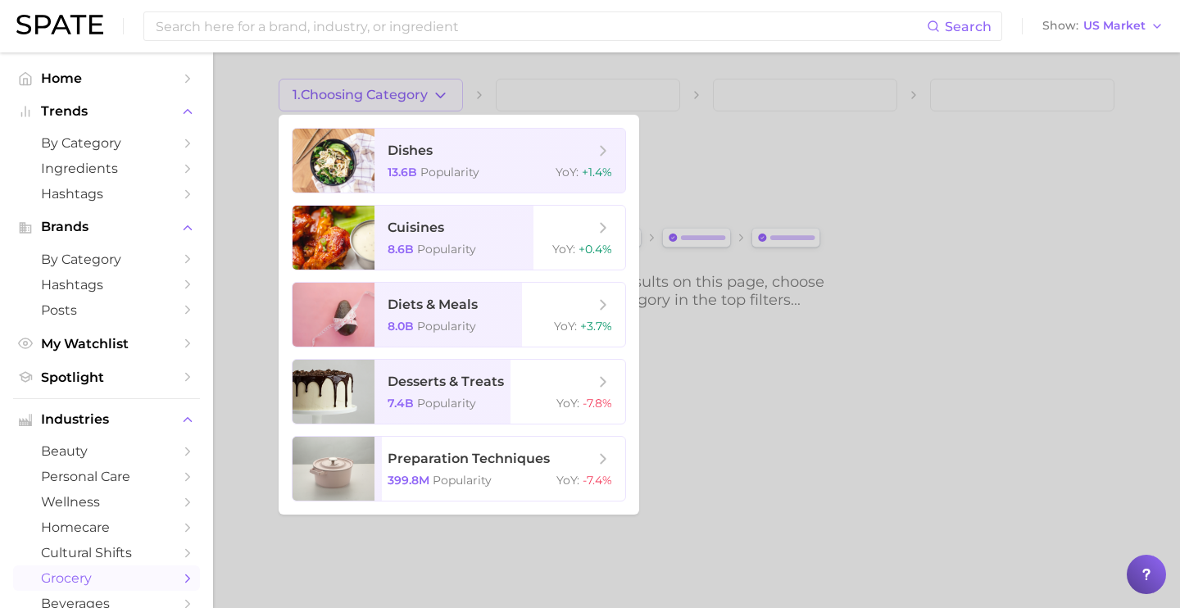
click at [133, 582] on span "grocery" at bounding box center [106, 579] width 131 height 16
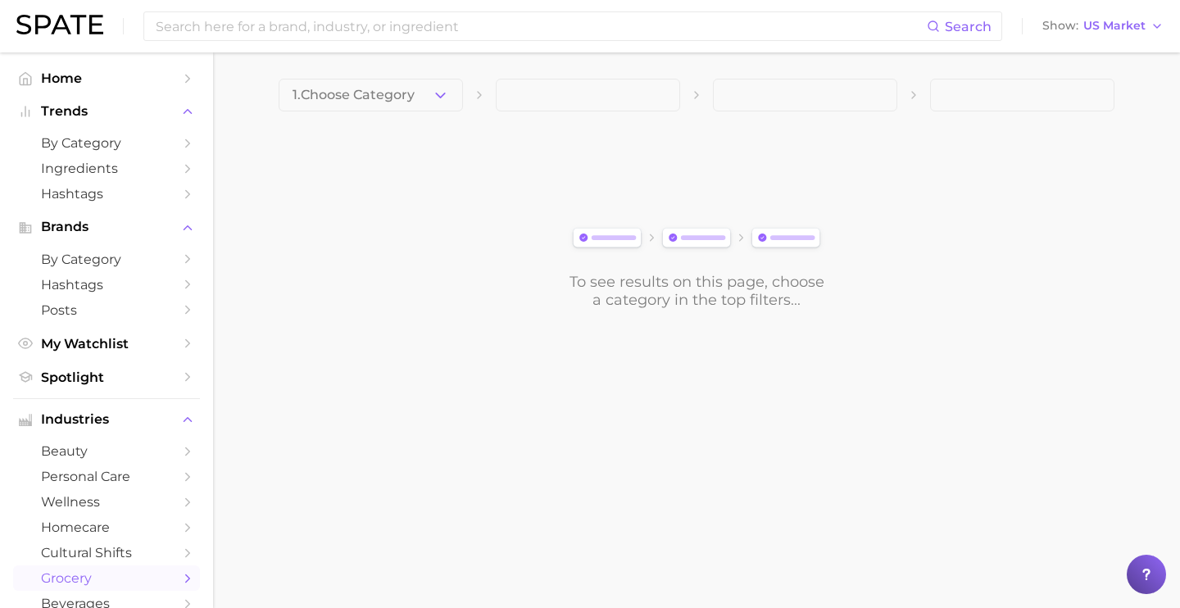
click at [443, 96] on icon "button" at bounding box center [440, 95] width 17 height 17
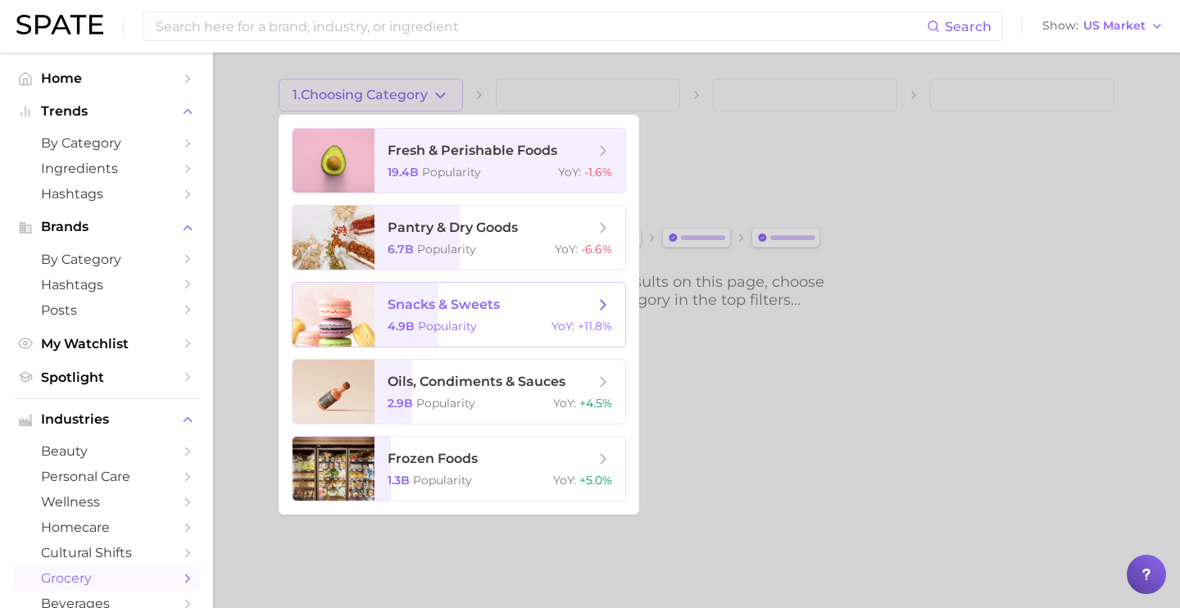
click at [493, 287] on span "snacks & sweets 4.9b Popularity YoY : +11.8%" at bounding box center [500, 315] width 251 height 64
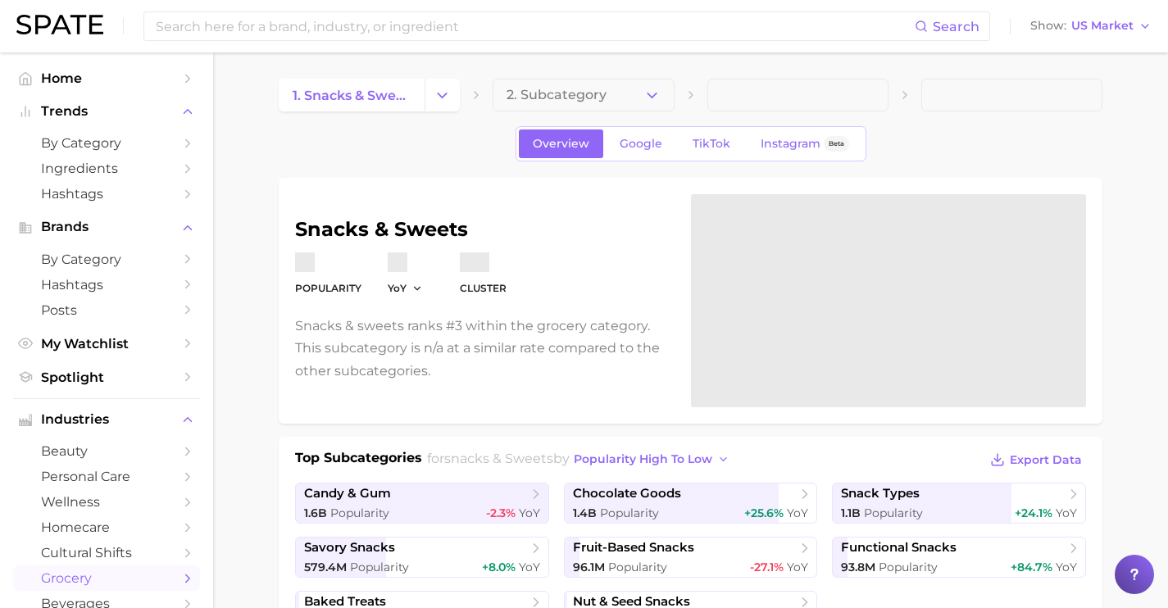
click at [654, 93] on polyline "button" at bounding box center [652, 95] width 9 height 4
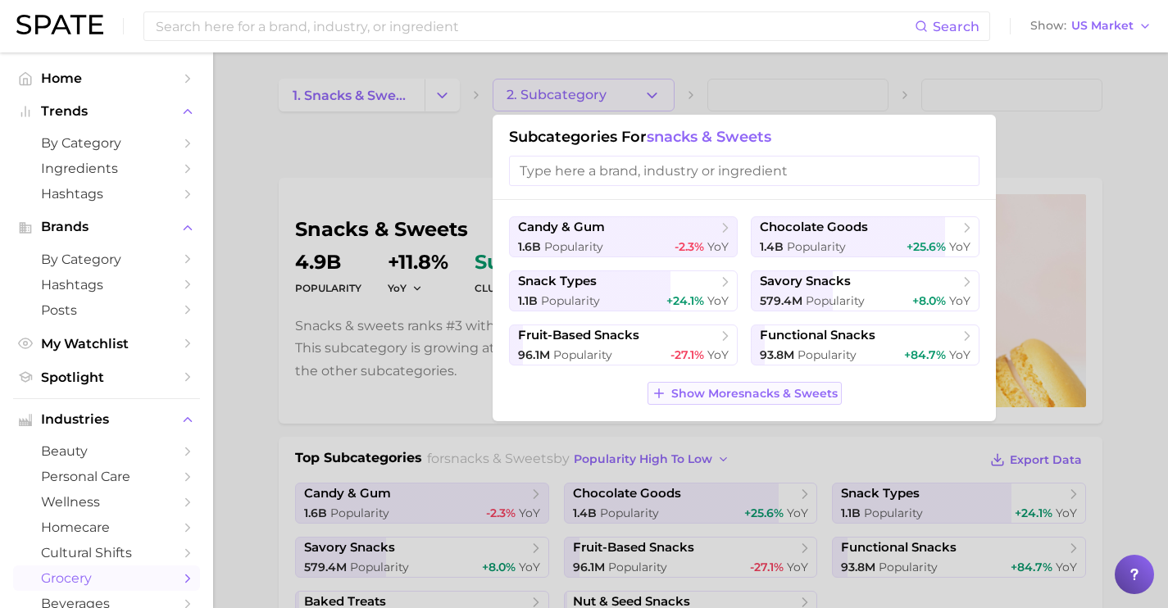
click at [773, 385] on button "Show More snacks & sweets" at bounding box center [745, 393] width 194 height 23
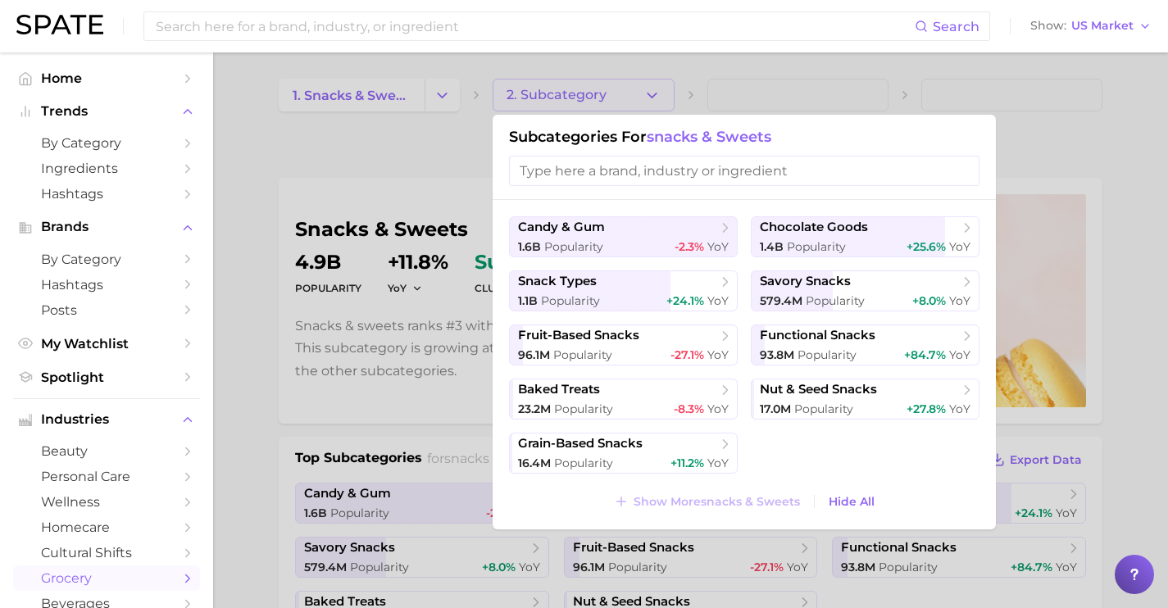
click at [433, 120] on div at bounding box center [584, 304] width 1168 height 608
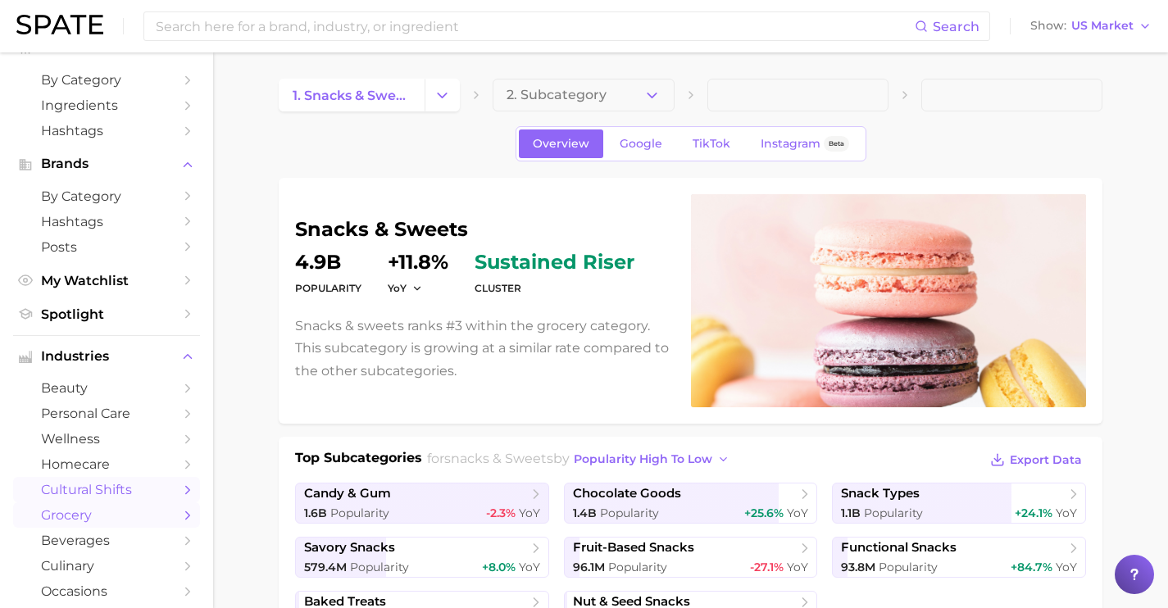
scroll to position [69, 0]
